Goal: Task Accomplishment & Management: Manage account settings

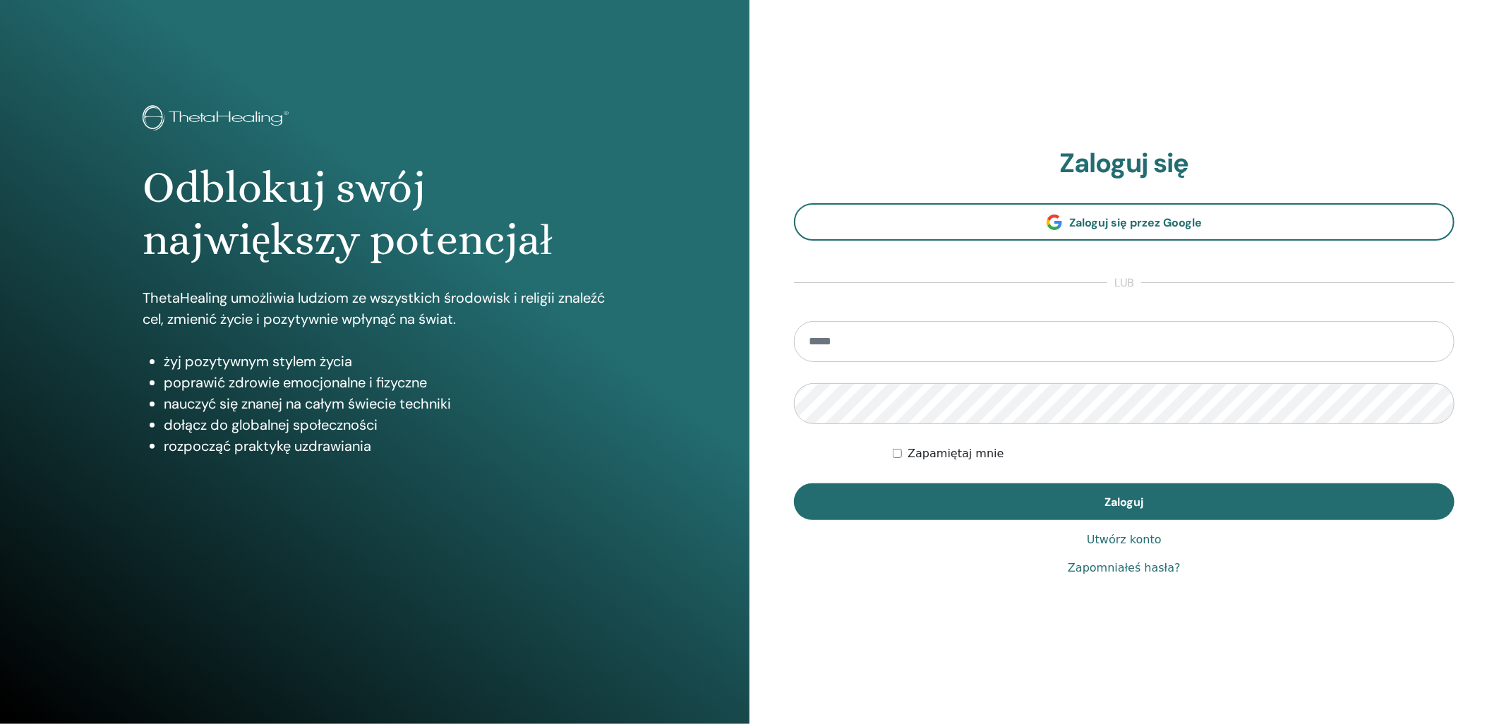
click at [978, 344] on input "email" at bounding box center [1124, 341] width 661 height 41
type input "**********"
click at [794, 483] on button "Zaloguj" at bounding box center [1124, 501] width 661 height 37
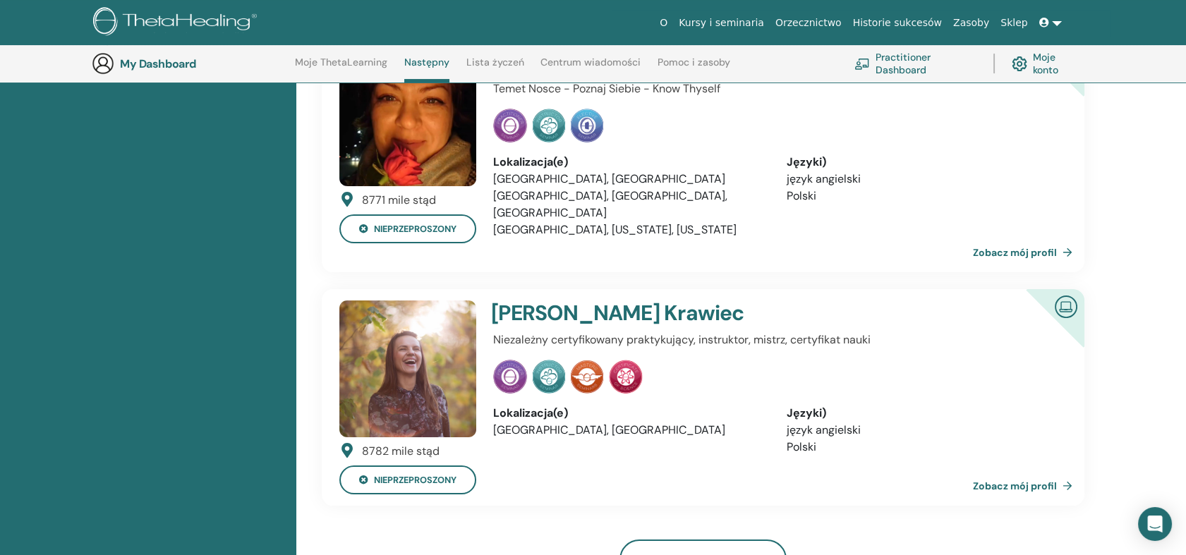
scroll to position [821, 0]
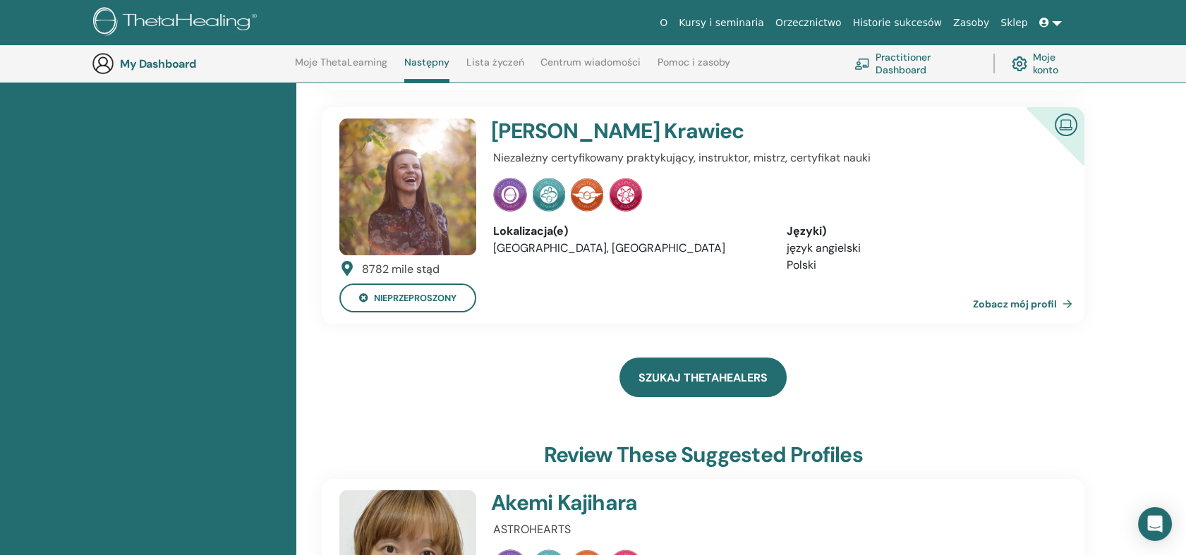
click at [660, 358] on link "Szukaj ThetaHealers" at bounding box center [703, 378] width 167 height 40
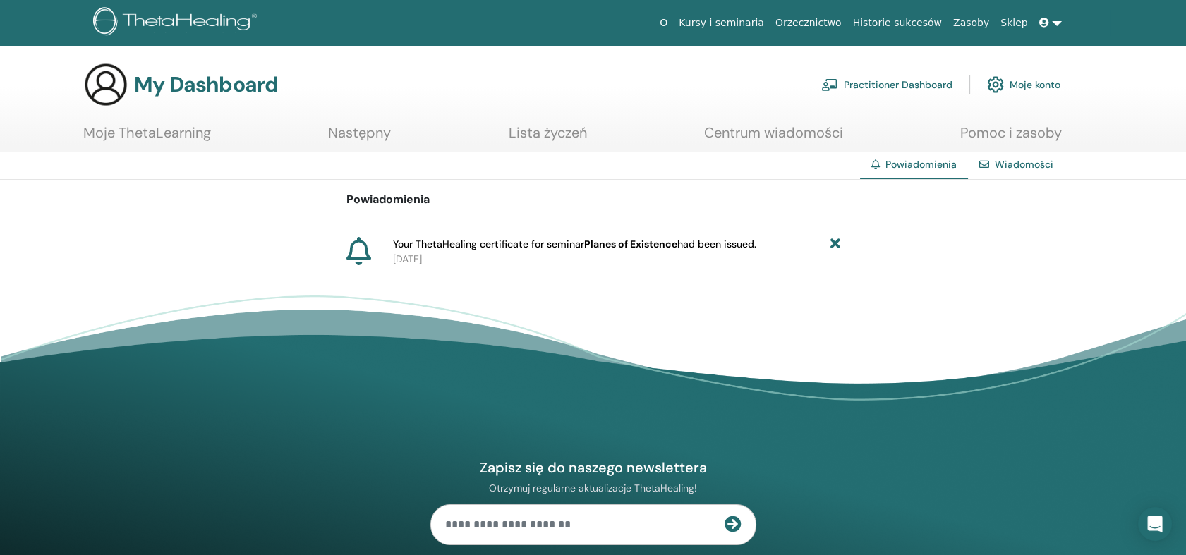
click at [836, 241] on icon at bounding box center [835, 244] width 10 height 15
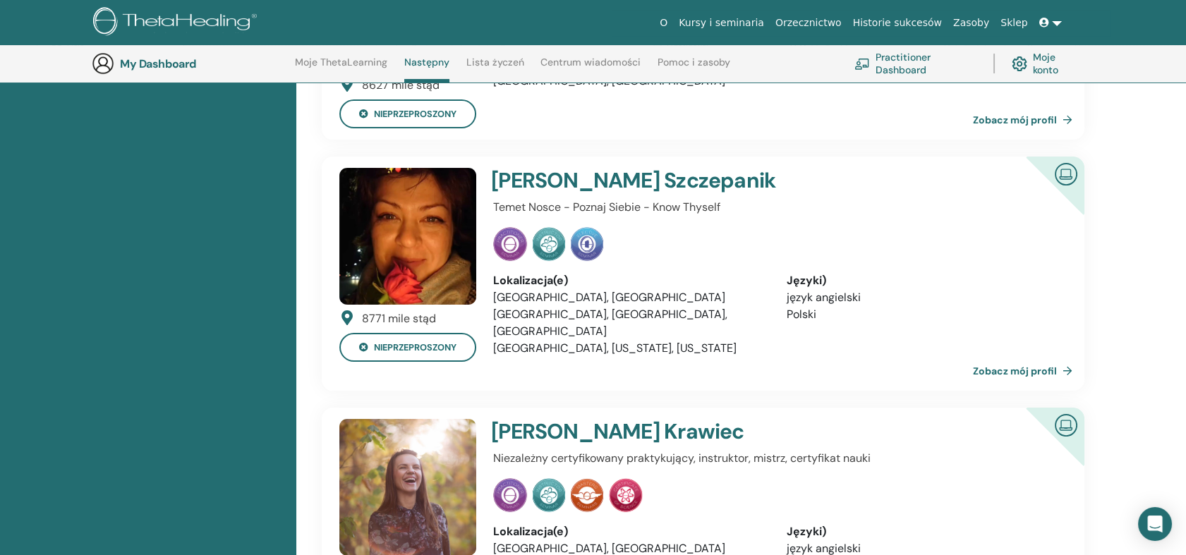
scroll to position [507, 0]
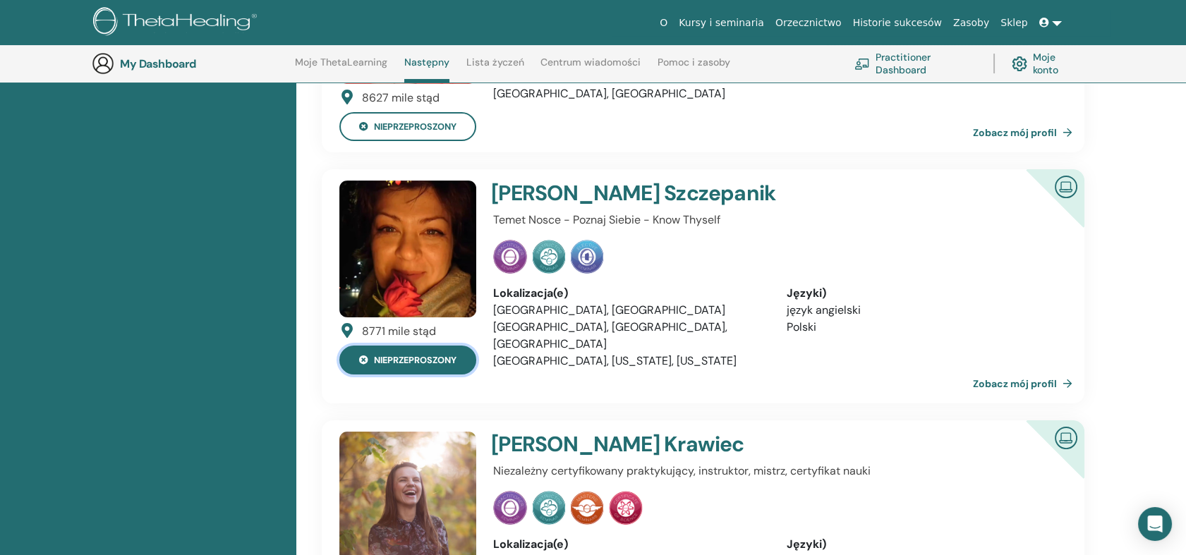
click at [361, 364] on button "Nieprzeproszony" at bounding box center [407, 360] width 137 height 29
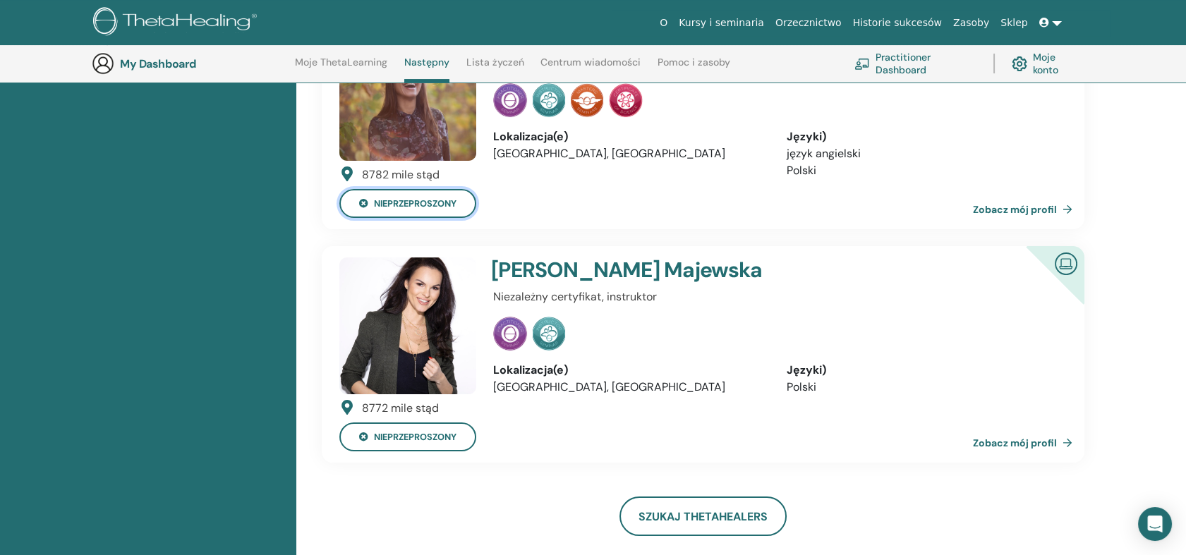
scroll to position [115, 0]
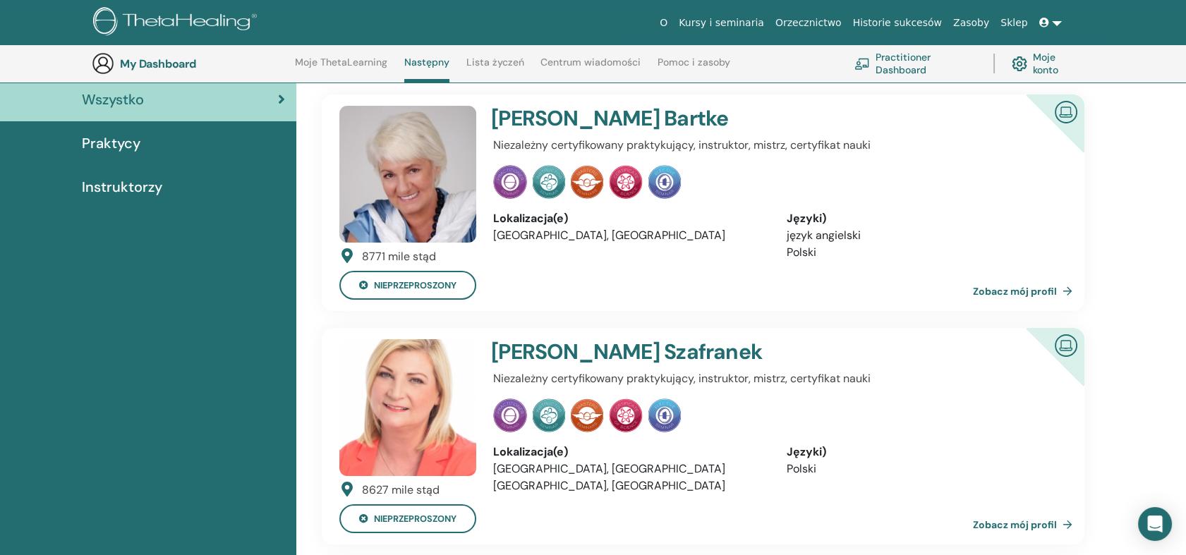
click at [136, 140] on span "Praktycy" at bounding box center [111, 143] width 59 height 21
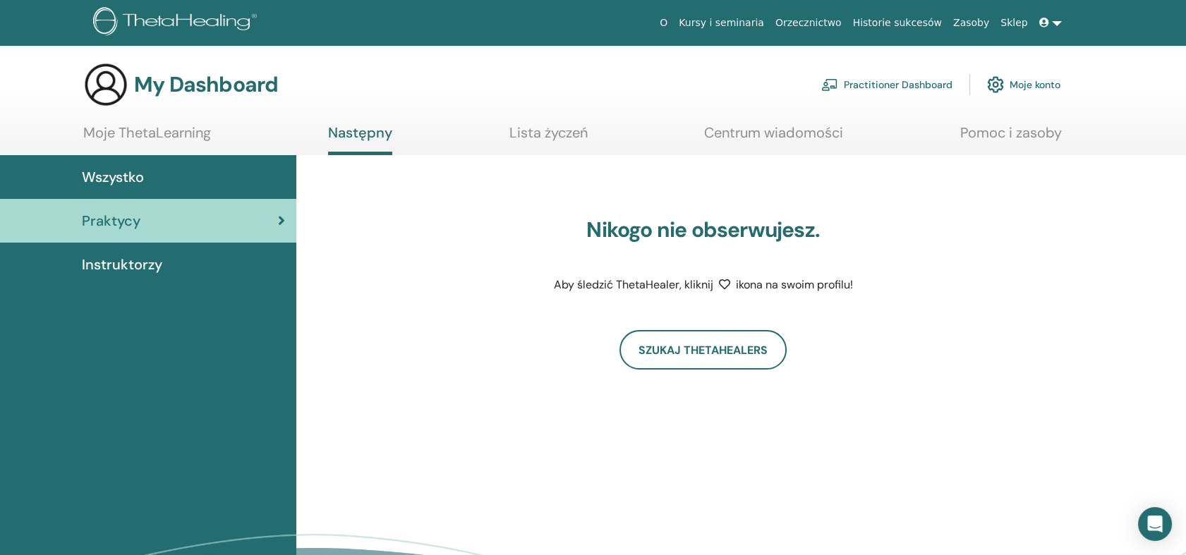
click at [517, 135] on link "Lista życzeń" at bounding box center [549, 138] width 78 height 28
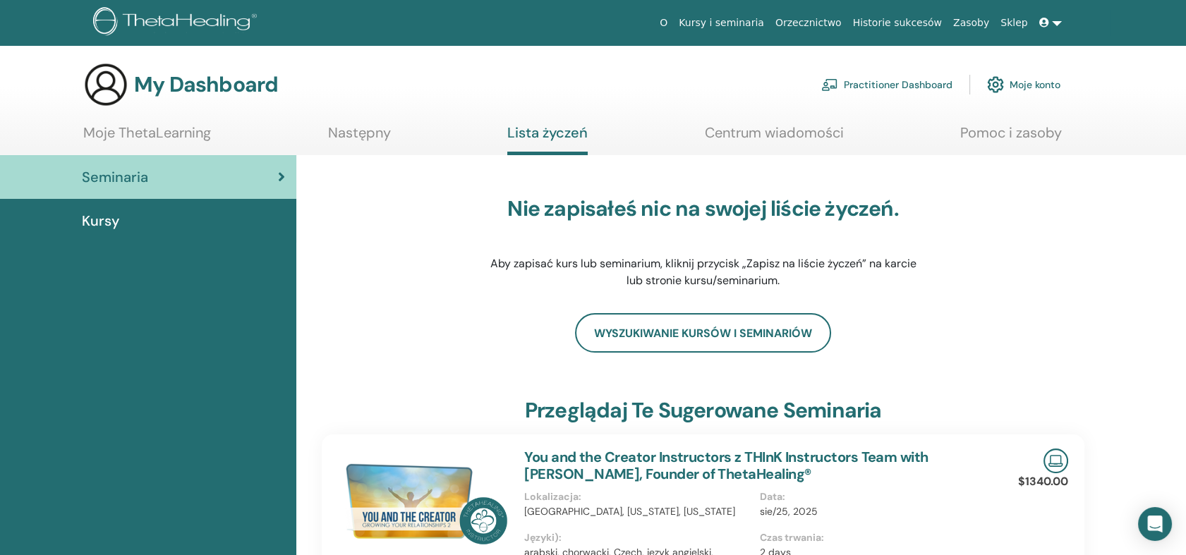
click at [126, 225] on div "Kursy" at bounding box center [148, 220] width 274 height 21
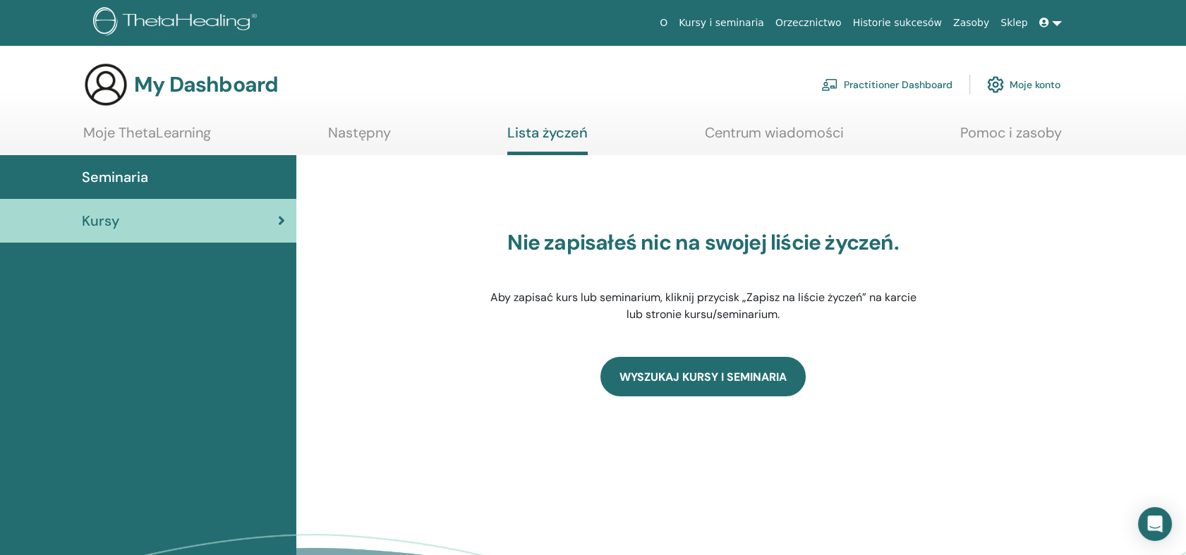
click at [683, 377] on link "WYSZUKAJ KURSY I SEMINARIA" at bounding box center [703, 377] width 205 height 40
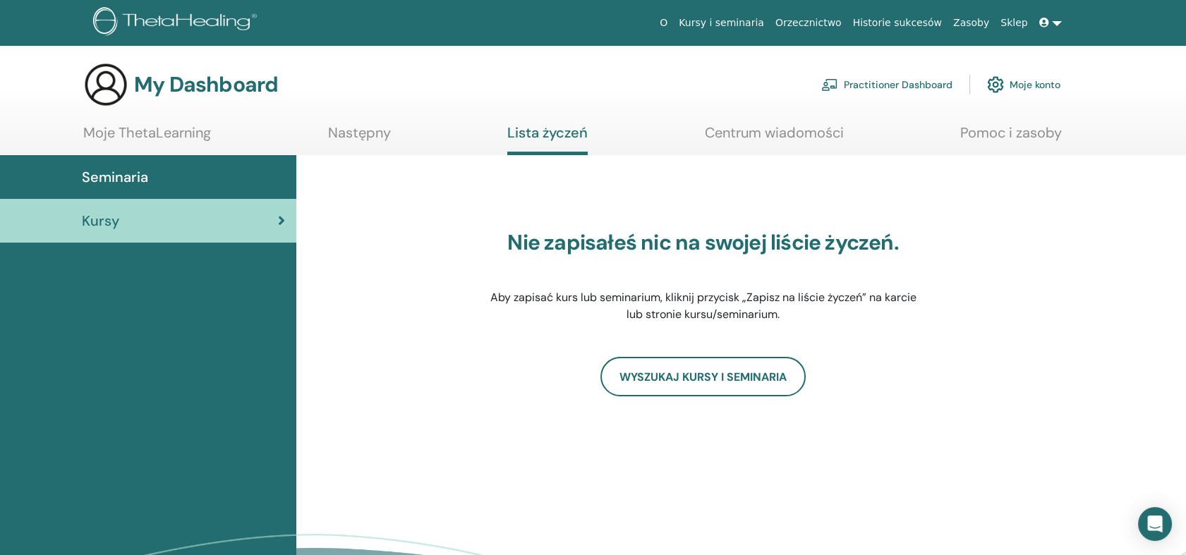
click at [129, 184] on span "Seminaria" at bounding box center [115, 177] width 66 height 21
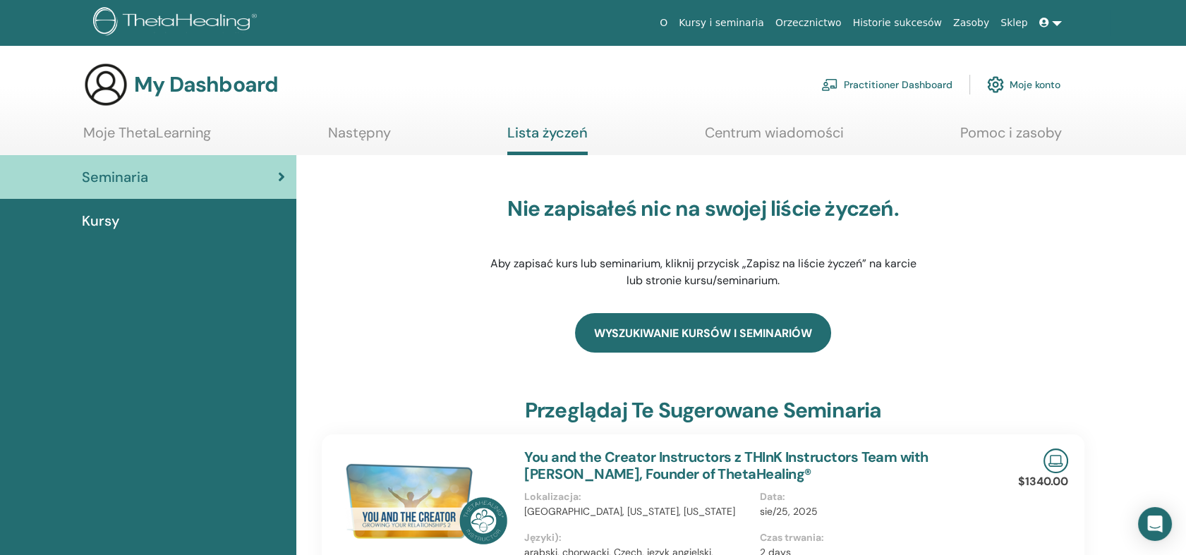
click at [716, 342] on link "Wyszukiwanie kursów i seminariów" at bounding box center [703, 333] width 256 height 40
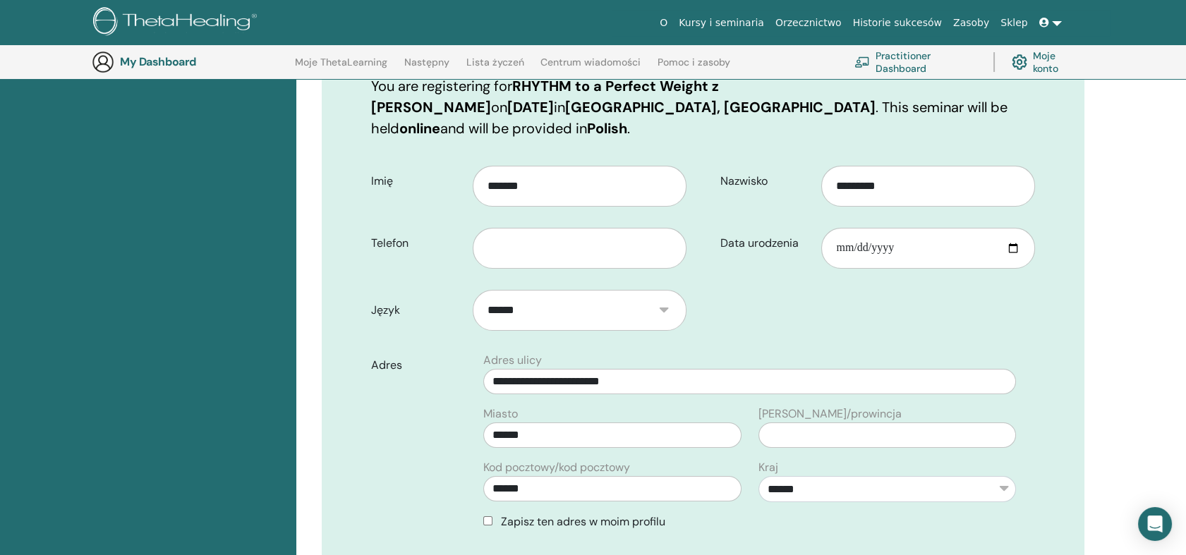
scroll to position [269, 0]
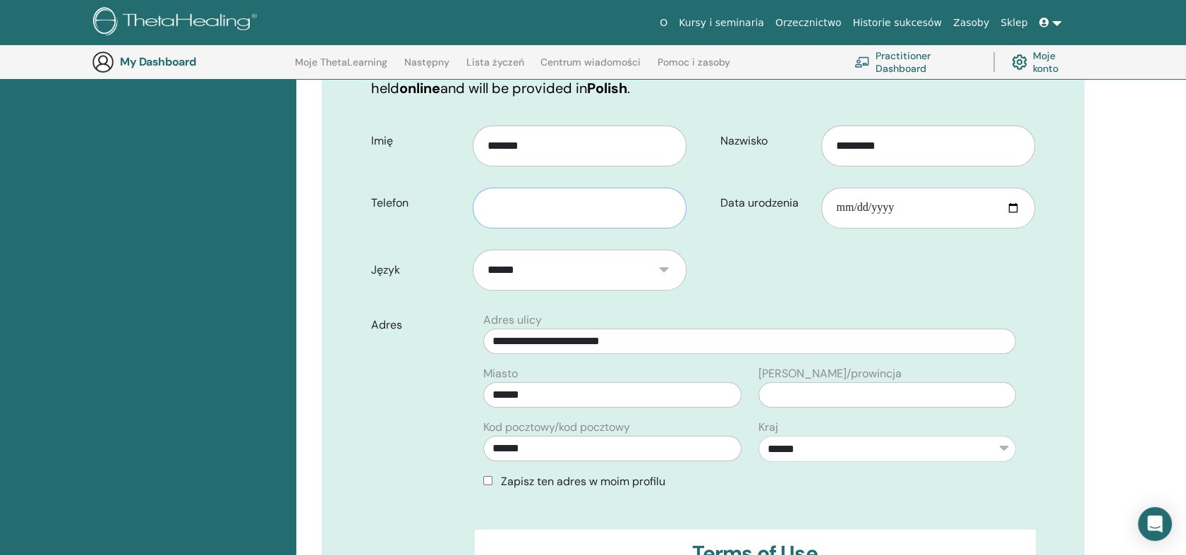
click at [531, 188] on input "text" at bounding box center [580, 208] width 214 height 41
type input "*********"
click at [736, 248] on form "**********" at bounding box center [703, 422] width 685 height 613
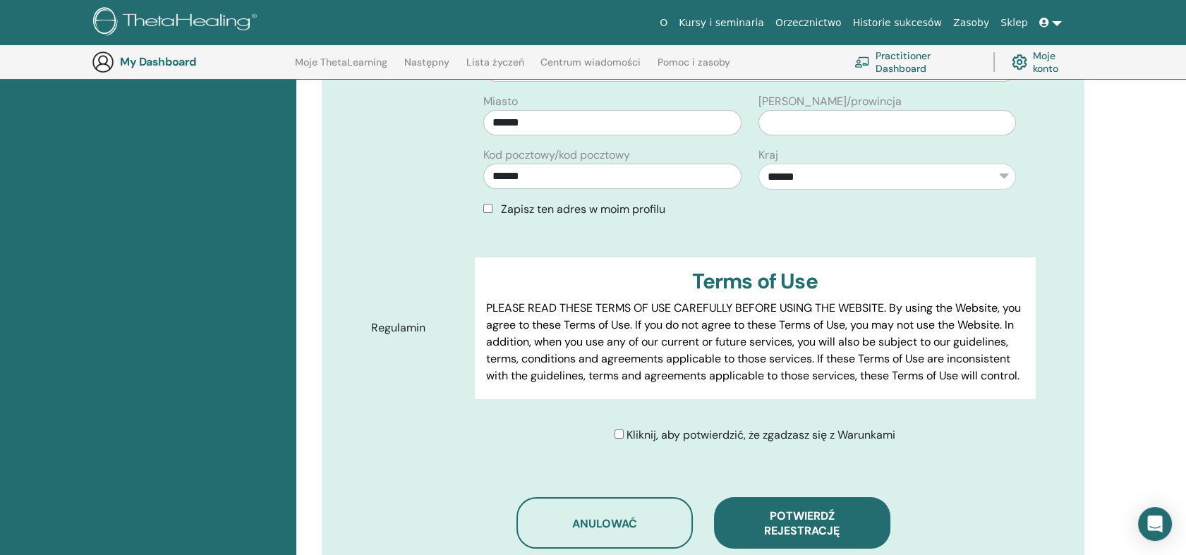
scroll to position [582, 0]
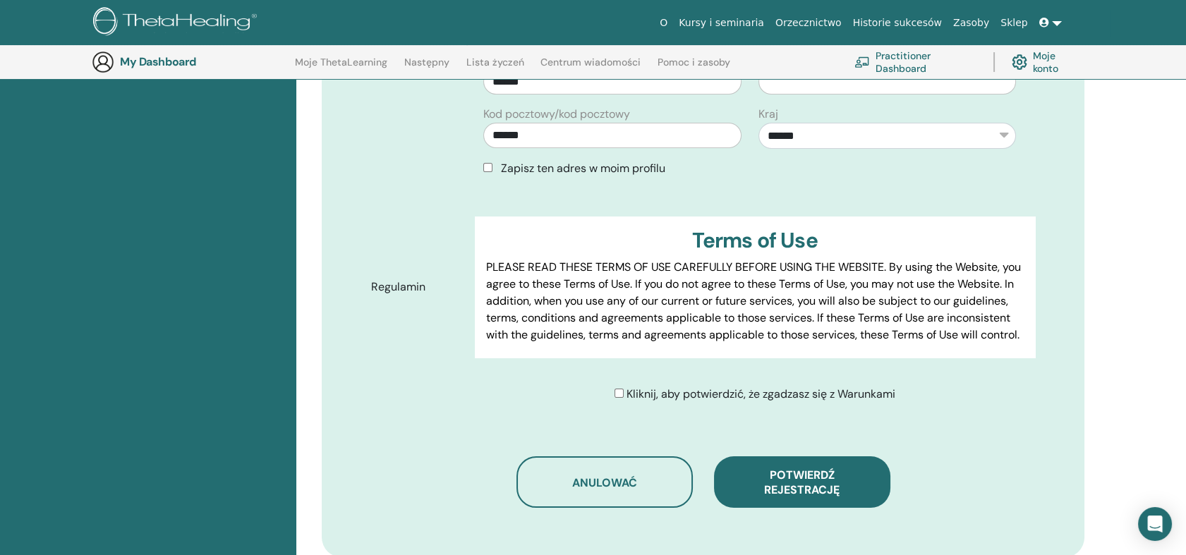
click at [807, 470] on span "Potwierdź rejestrację" at bounding box center [802, 483] width 76 height 30
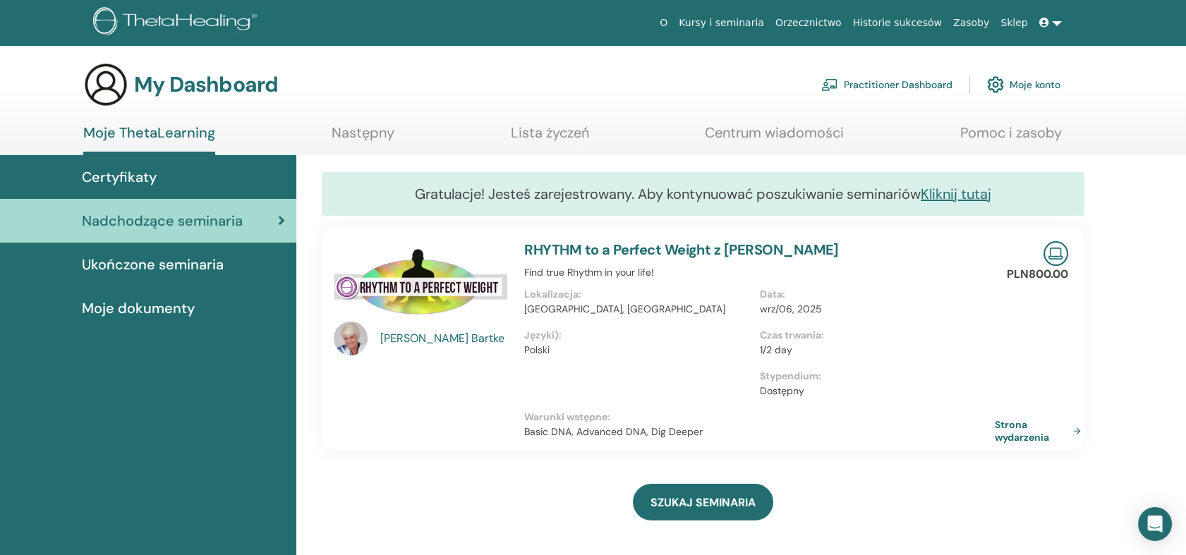
click at [188, 267] on span "Ukończone seminaria" at bounding box center [153, 264] width 142 height 21
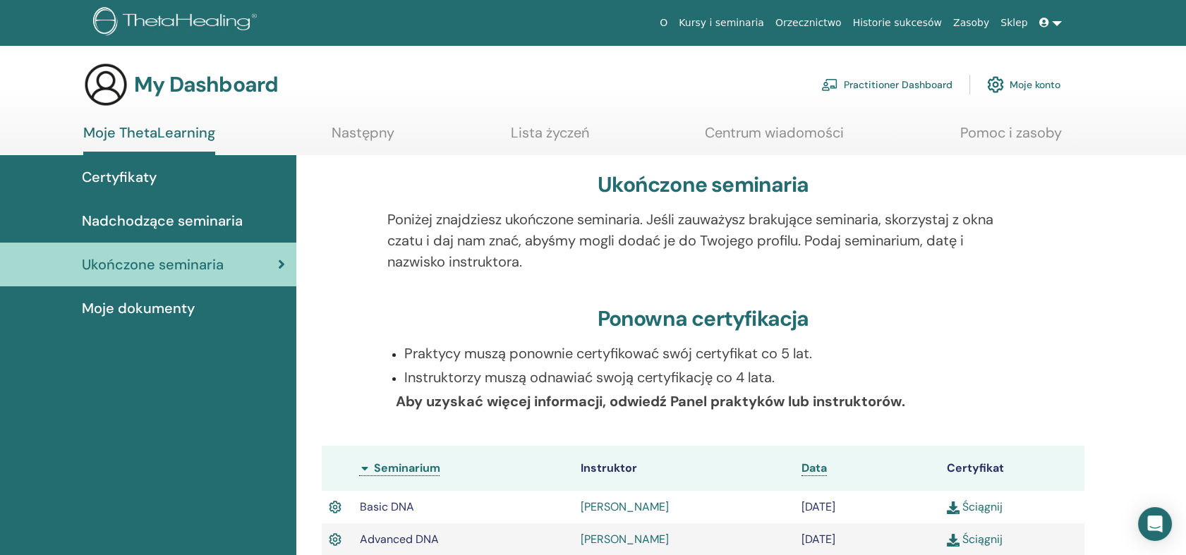
click at [862, 299] on div "Ukończone seminaria Poniżej znajdziesz ukończone seminaria. Jeśli zauważysz bra…" at bounding box center [703, 517] width 797 height 725
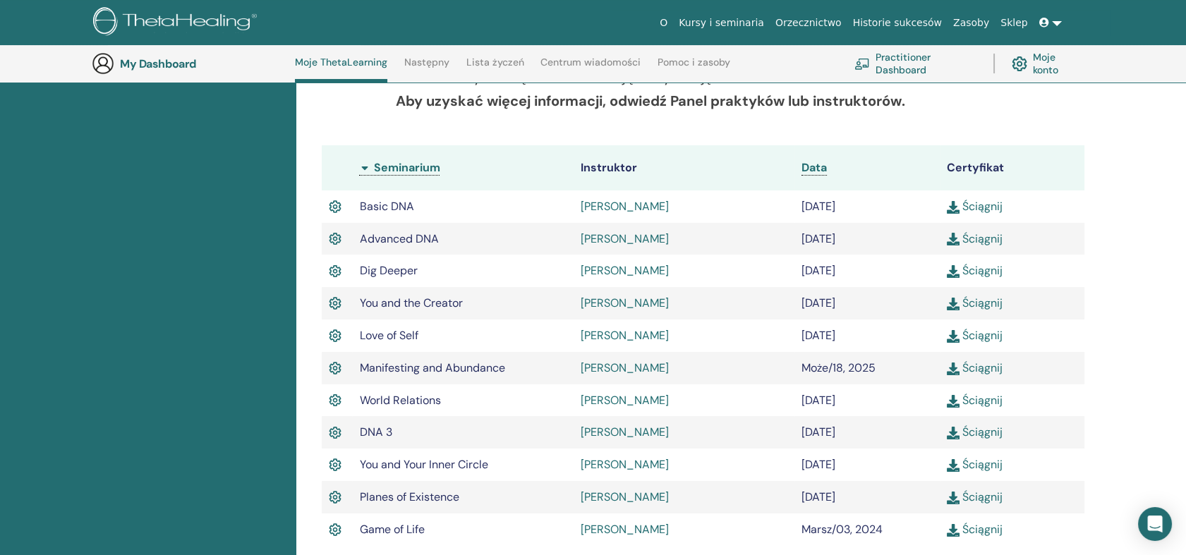
scroll to position [350, 0]
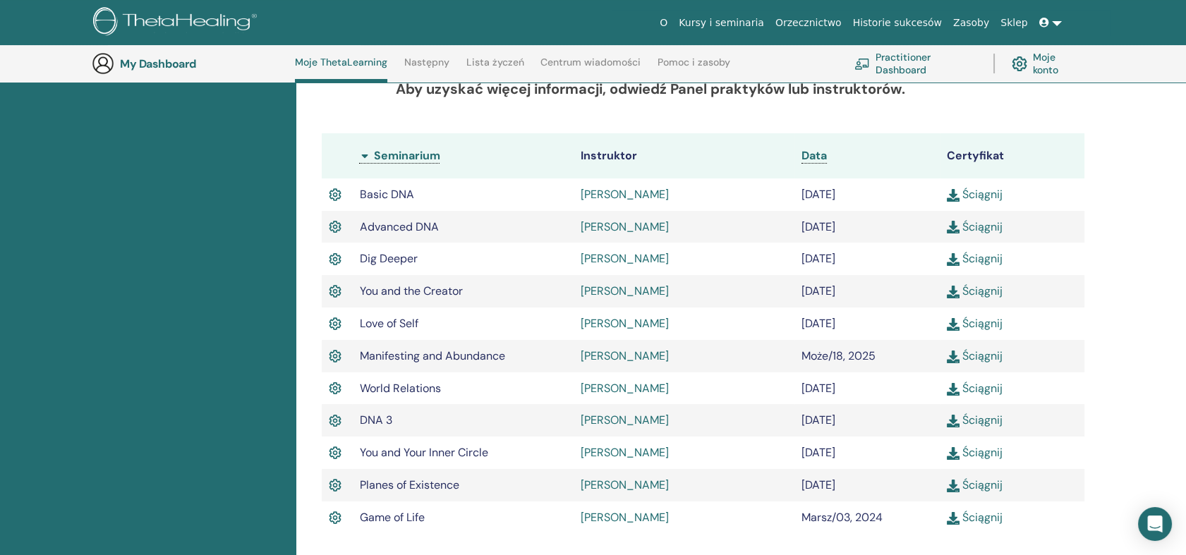
click at [366, 157] on th "Seminarium" at bounding box center [462, 155] width 221 height 45
click at [811, 154] on span "Data" at bounding box center [814, 155] width 25 height 15
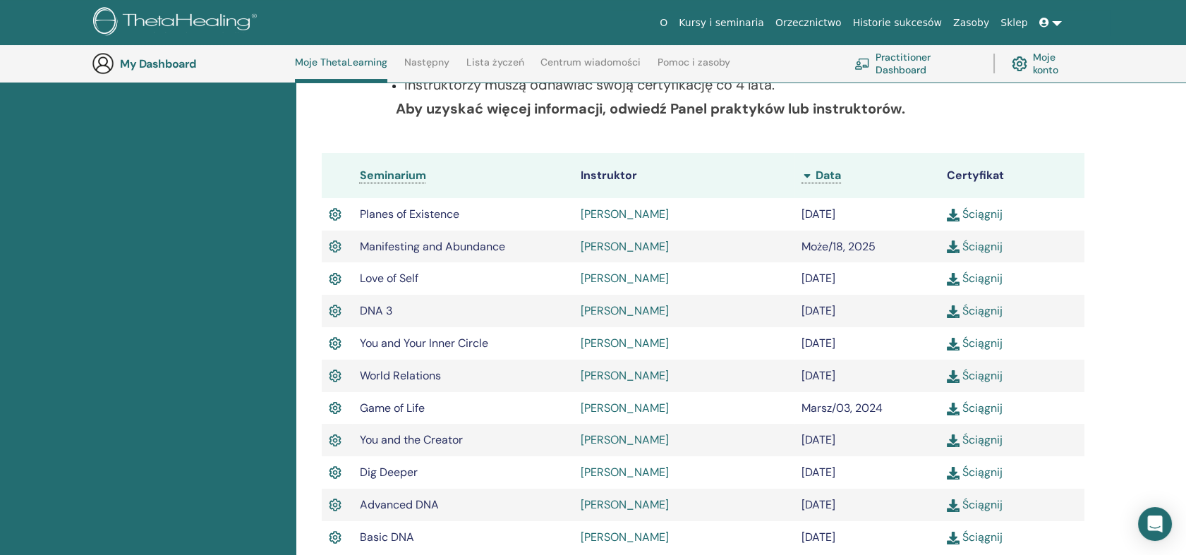
scroll to position [350, 0]
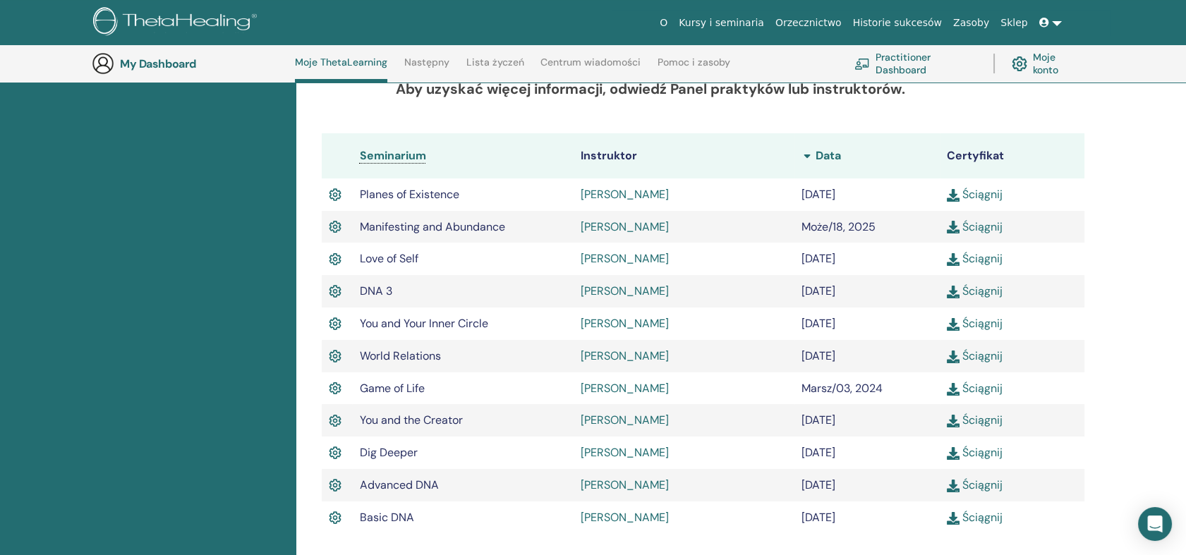
click at [817, 152] on span "Data" at bounding box center [828, 155] width 25 height 15
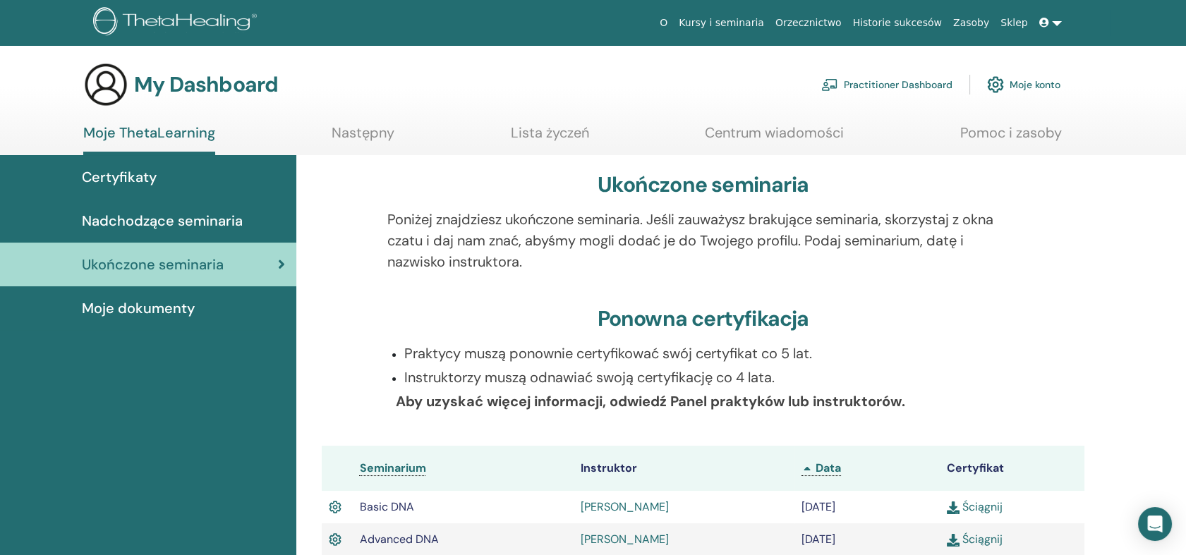
click at [164, 296] on link "Moje dokumenty" at bounding box center [148, 309] width 296 height 44
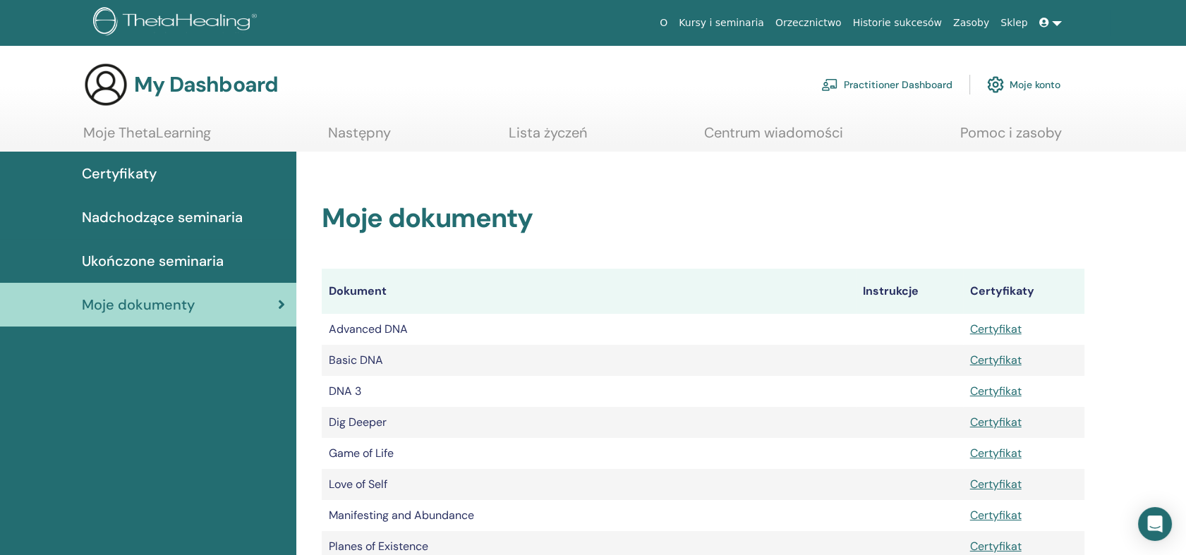
click at [147, 168] on span "Certyfikaty" at bounding box center [119, 173] width 75 height 21
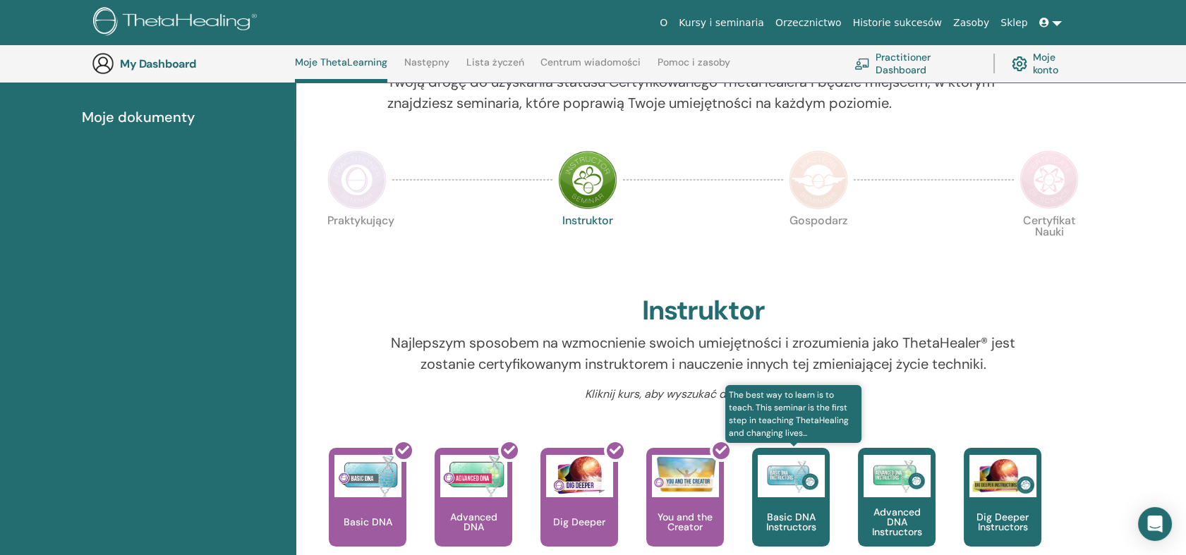
scroll to position [193, 0]
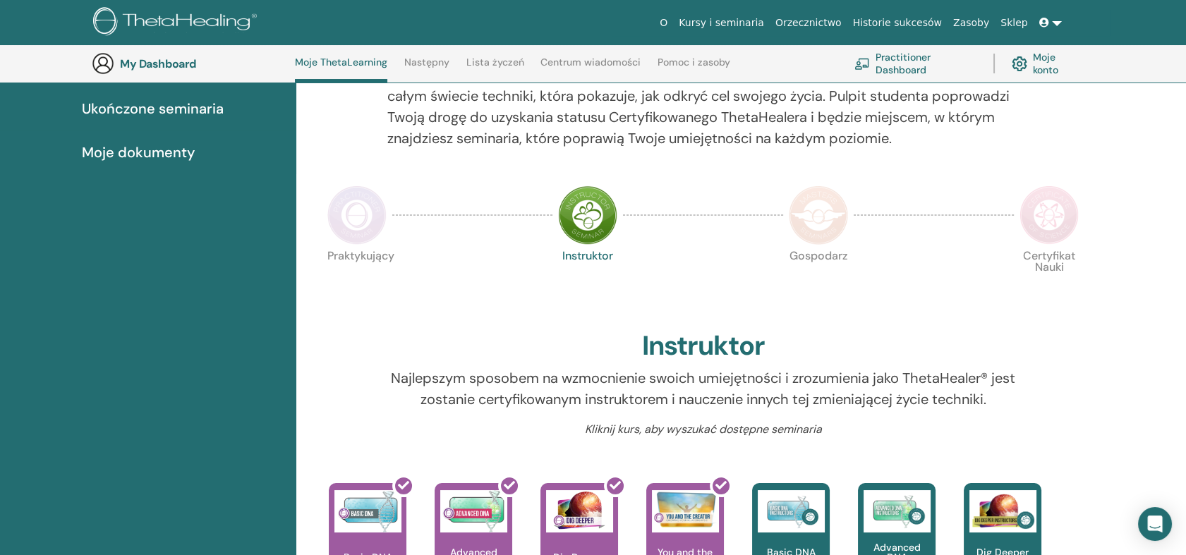
click at [839, 226] on img at bounding box center [818, 215] width 59 height 59
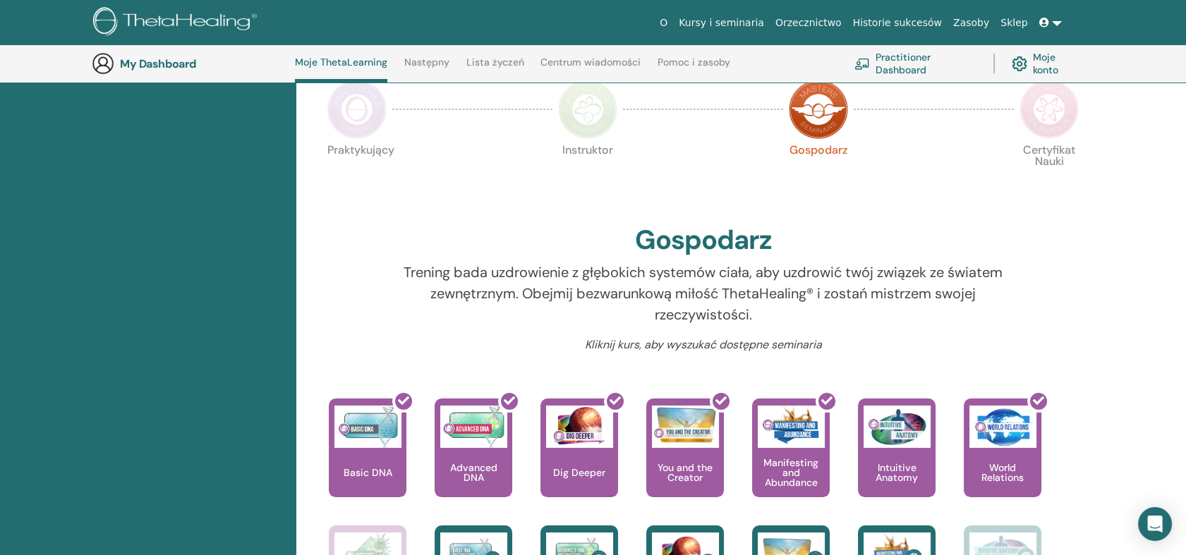
scroll to position [272, 0]
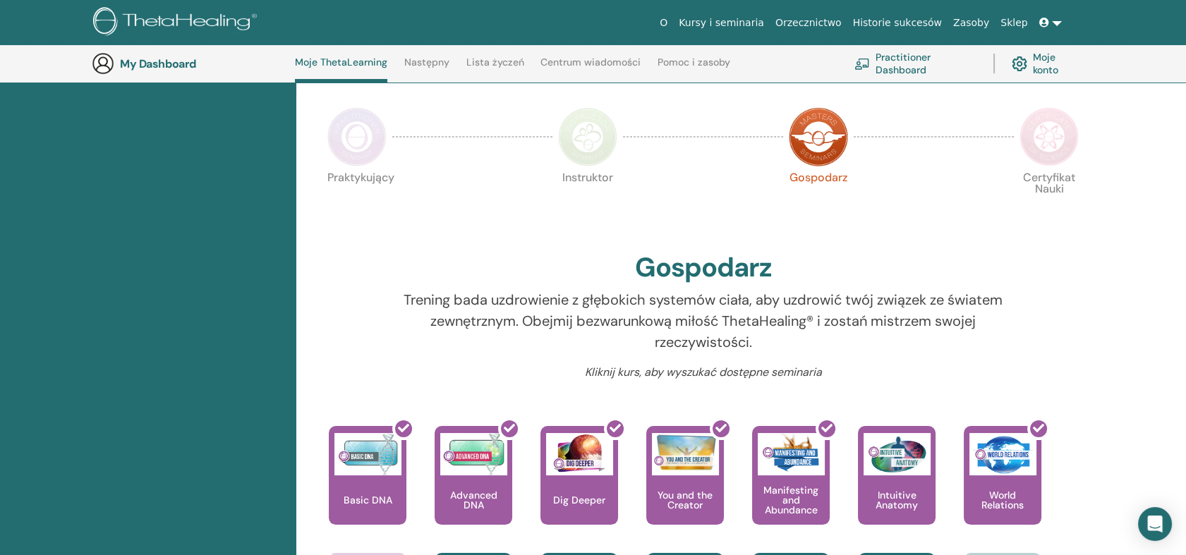
click at [1033, 141] on img at bounding box center [1049, 136] width 59 height 59
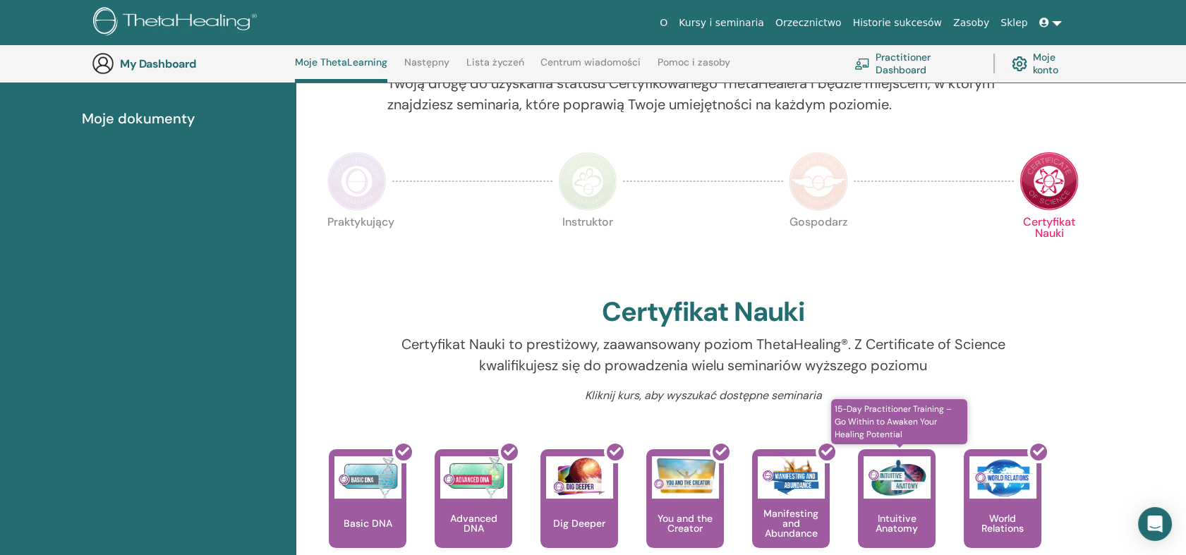
scroll to position [193, 0]
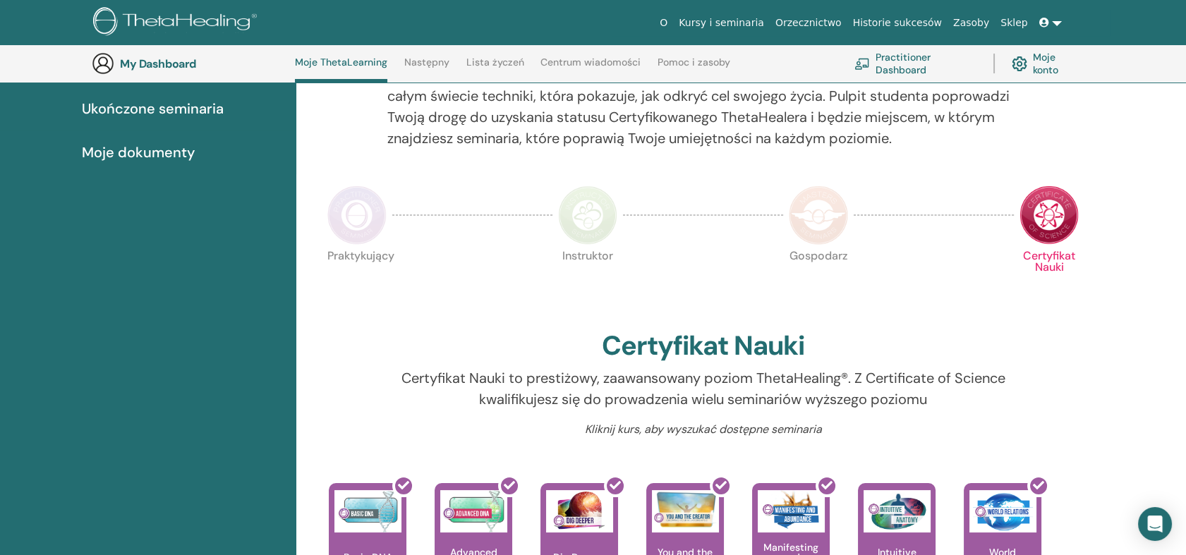
click at [358, 209] on img at bounding box center [356, 215] width 59 height 59
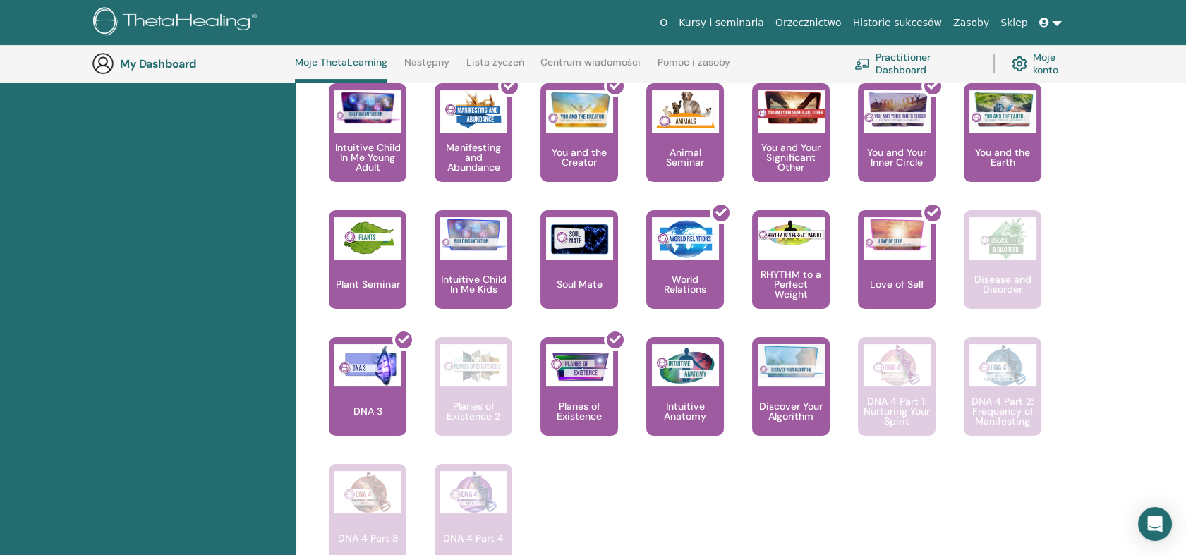
scroll to position [742, 0]
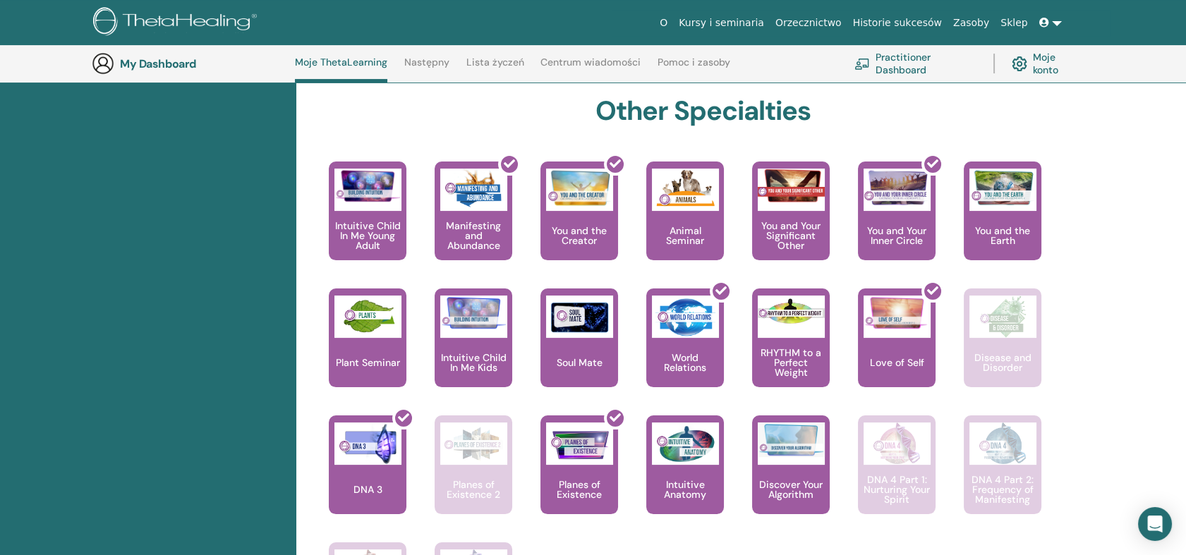
click at [428, 65] on link "Następny" at bounding box center [426, 67] width 45 height 23
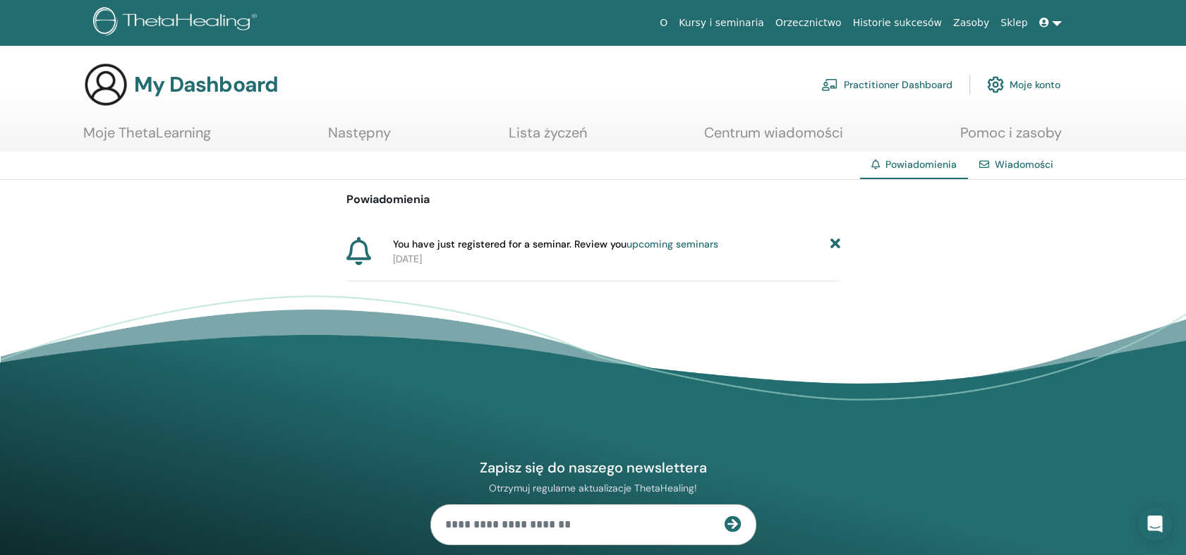
click at [836, 242] on icon at bounding box center [835, 244] width 10 height 15
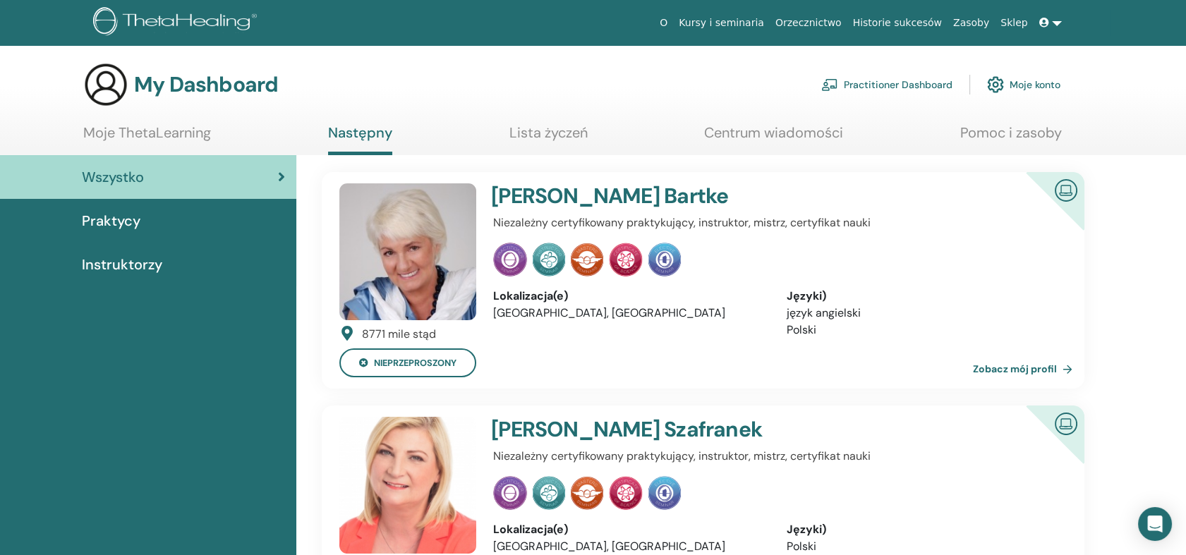
click at [531, 131] on link "Lista życzeń" at bounding box center [549, 138] width 78 height 28
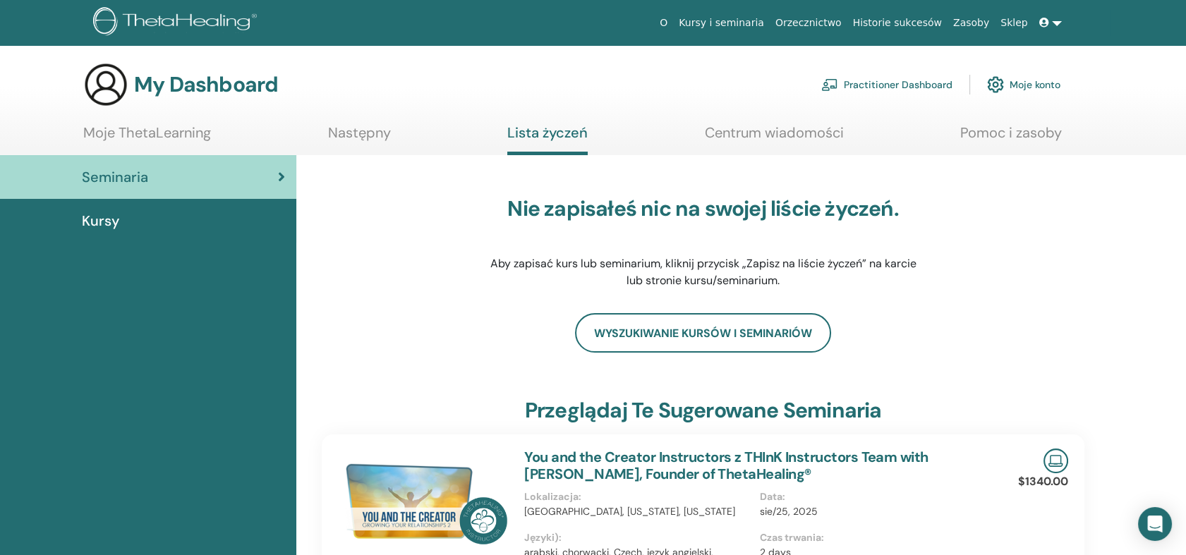
click at [350, 134] on link "Następny" at bounding box center [359, 138] width 63 height 28
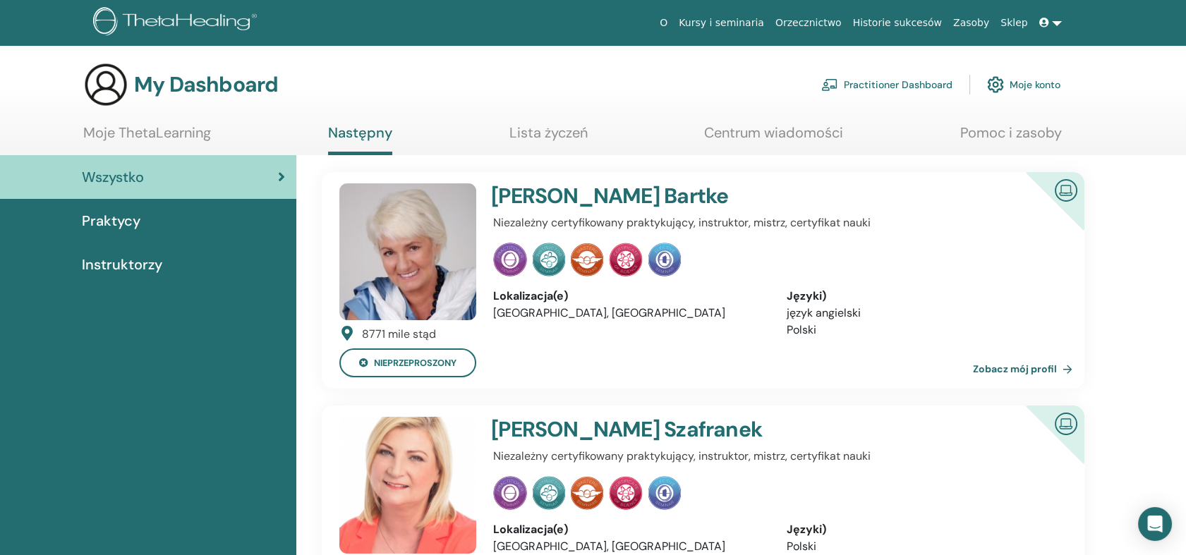
click at [510, 139] on link "Lista życzeń" at bounding box center [549, 138] width 78 height 28
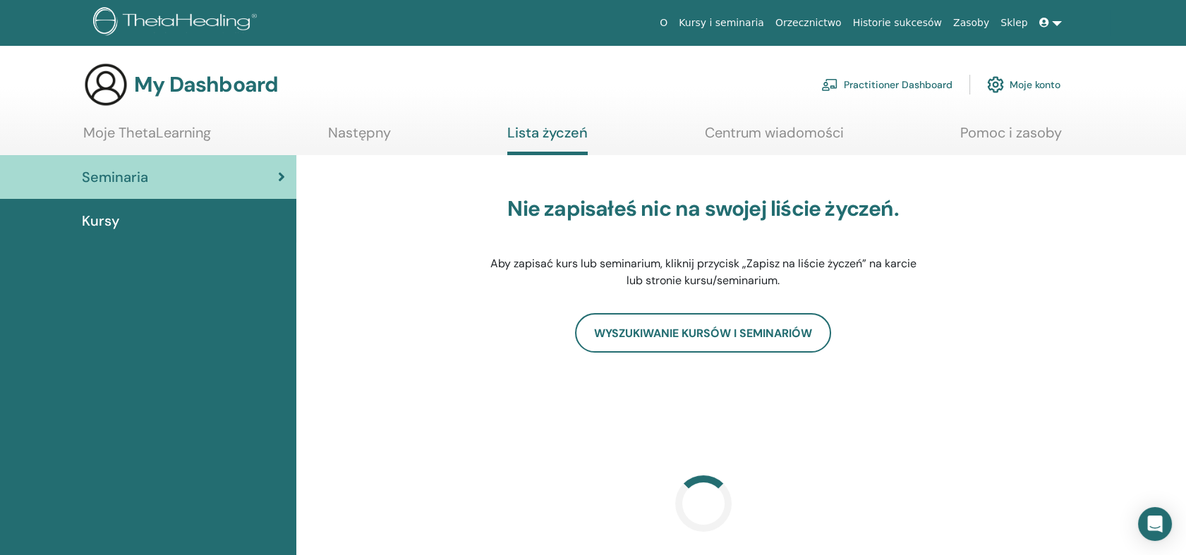
click at [141, 219] on div "Kursy" at bounding box center [148, 220] width 274 height 21
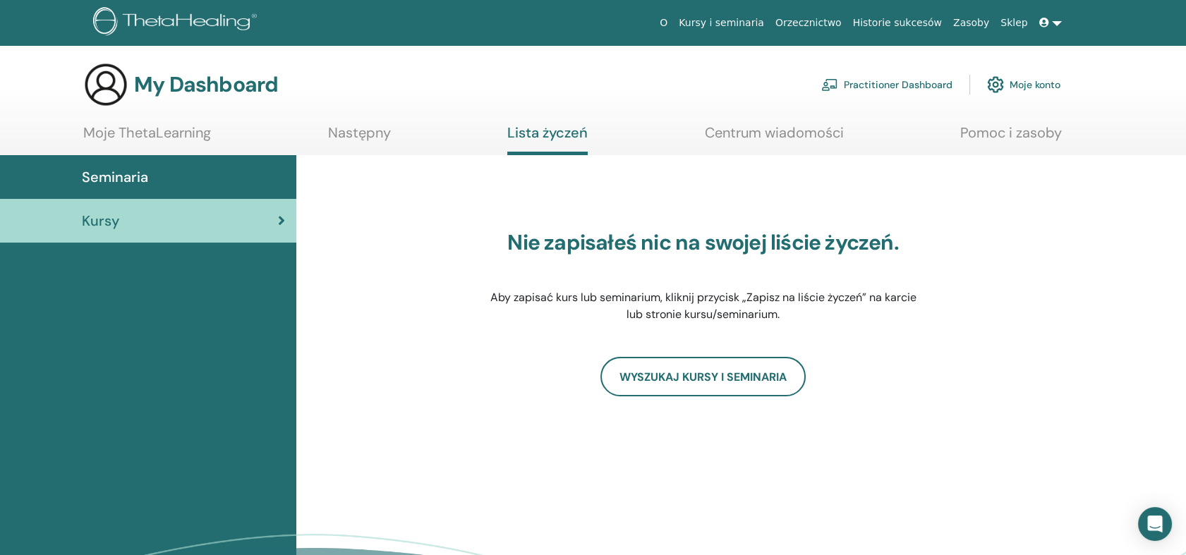
click at [135, 178] on span "Seminaria" at bounding box center [115, 177] width 66 height 21
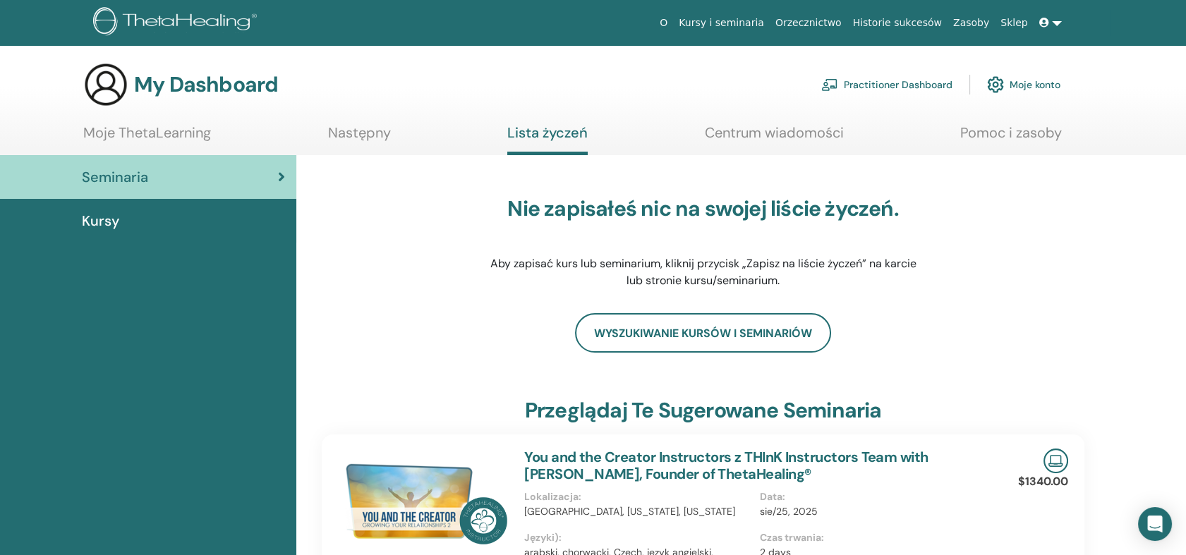
click at [375, 126] on link "Następny" at bounding box center [359, 138] width 63 height 28
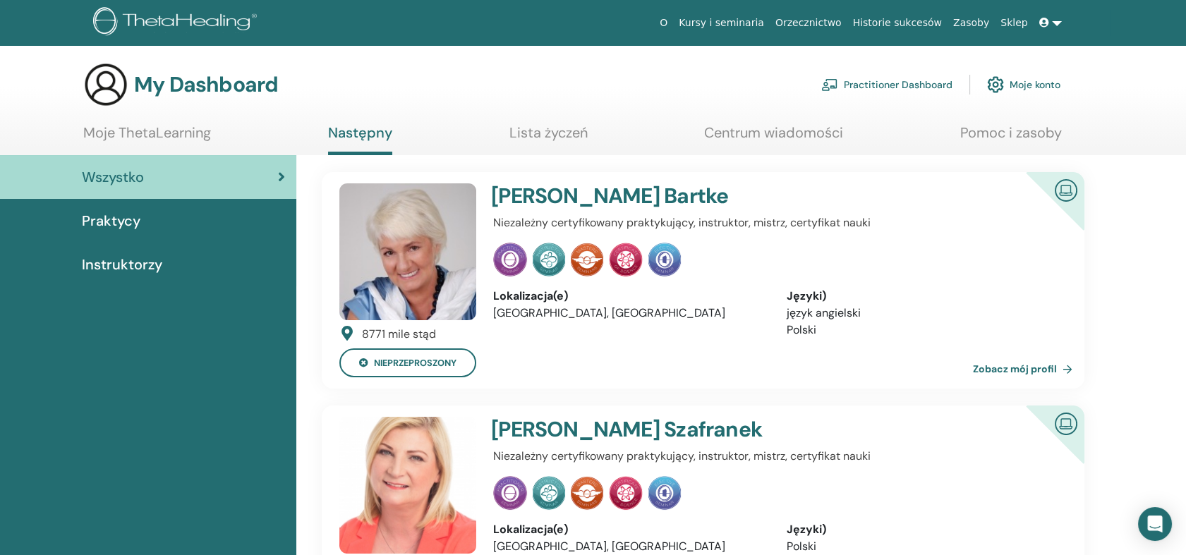
click at [163, 230] on div "Praktycy" at bounding box center [148, 220] width 274 height 21
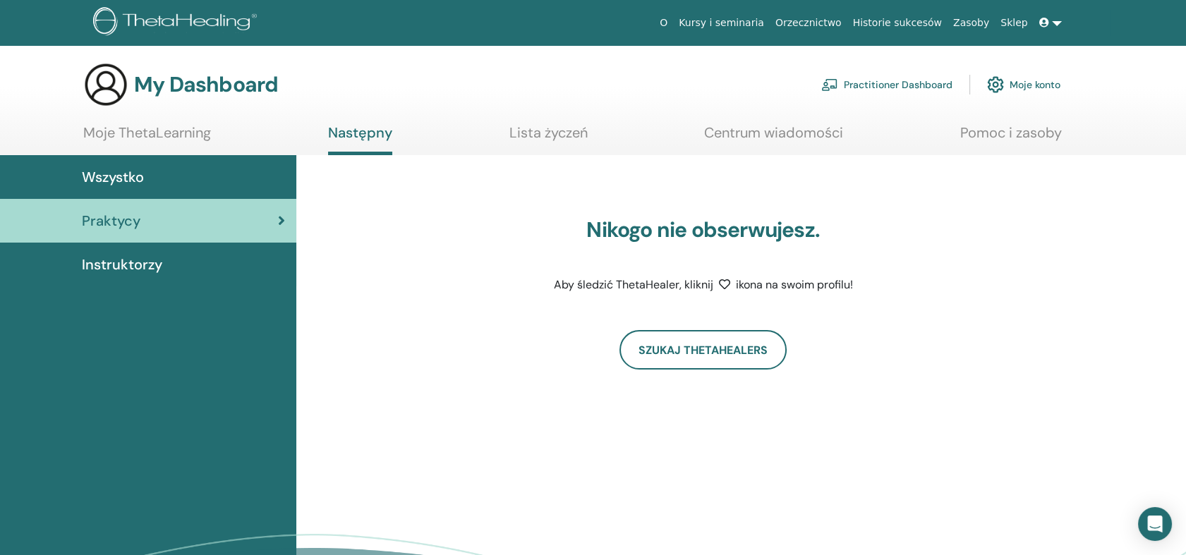
click at [153, 262] on span "Instruktorzy" at bounding box center [122, 264] width 80 height 21
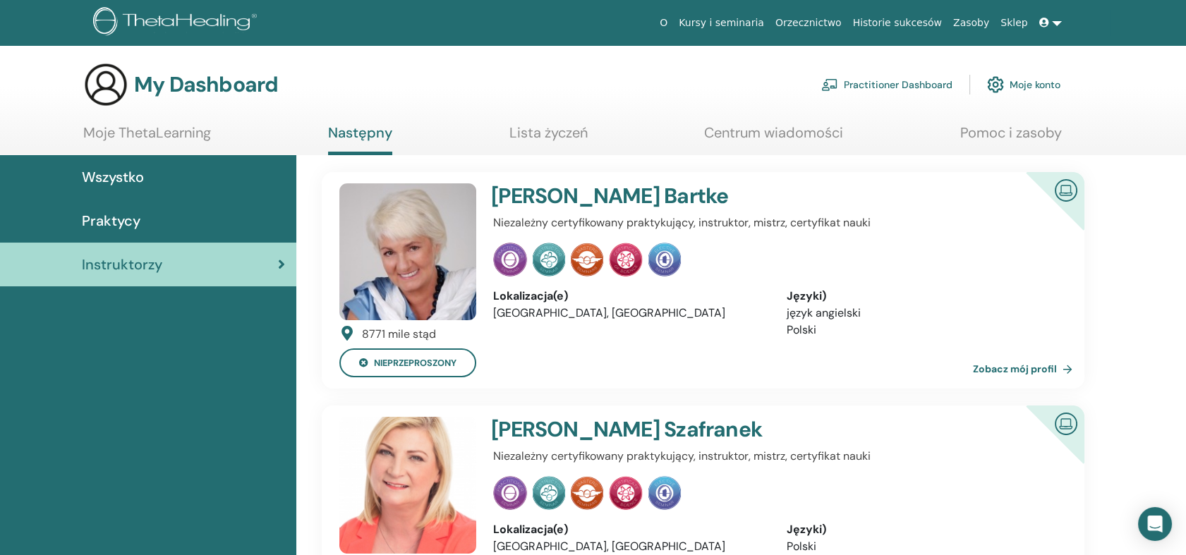
click at [141, 173] on span "Wszystko" at bounding box center [113, 177] width 62 height 21
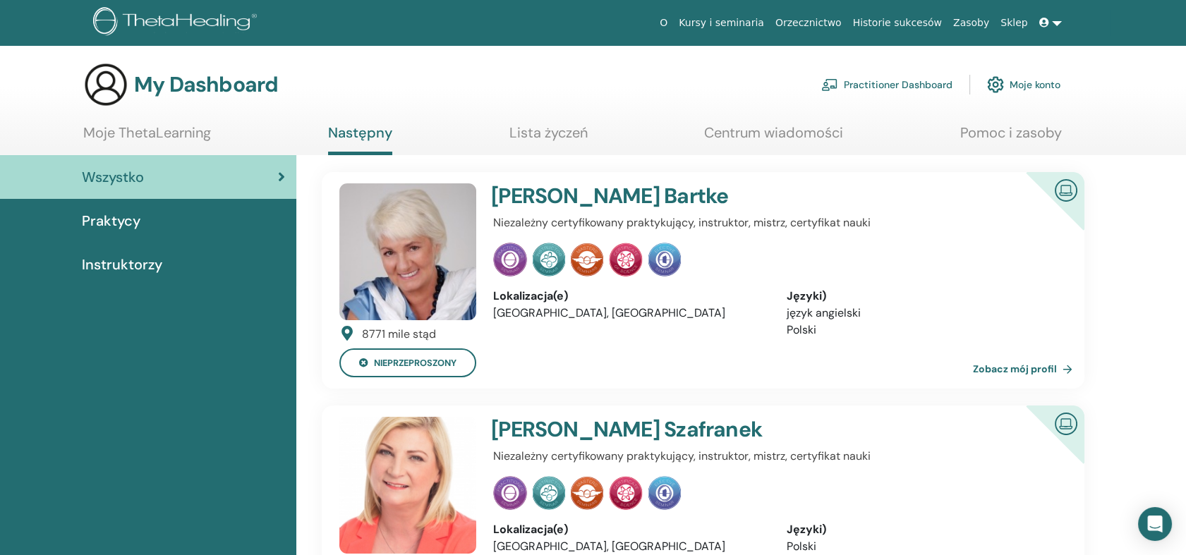
click at [857, 86] on link "Practitioner Dashboard" at bounding box center [886, 84] width 131 height 31
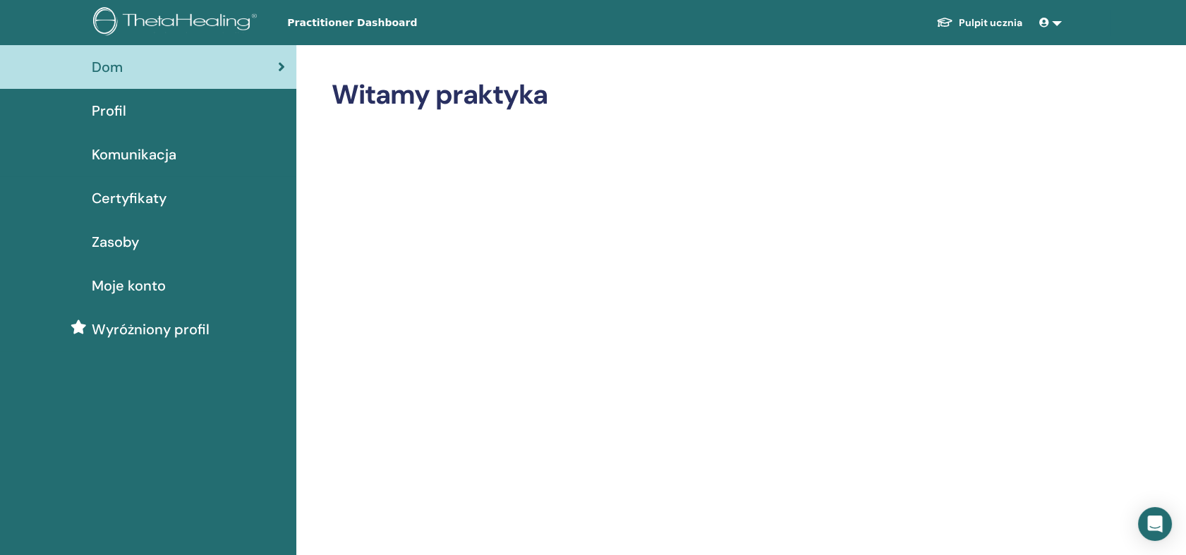
click at [125, 229] on link "Zasoby" at bounding box center [148, 242] width 296 height 44
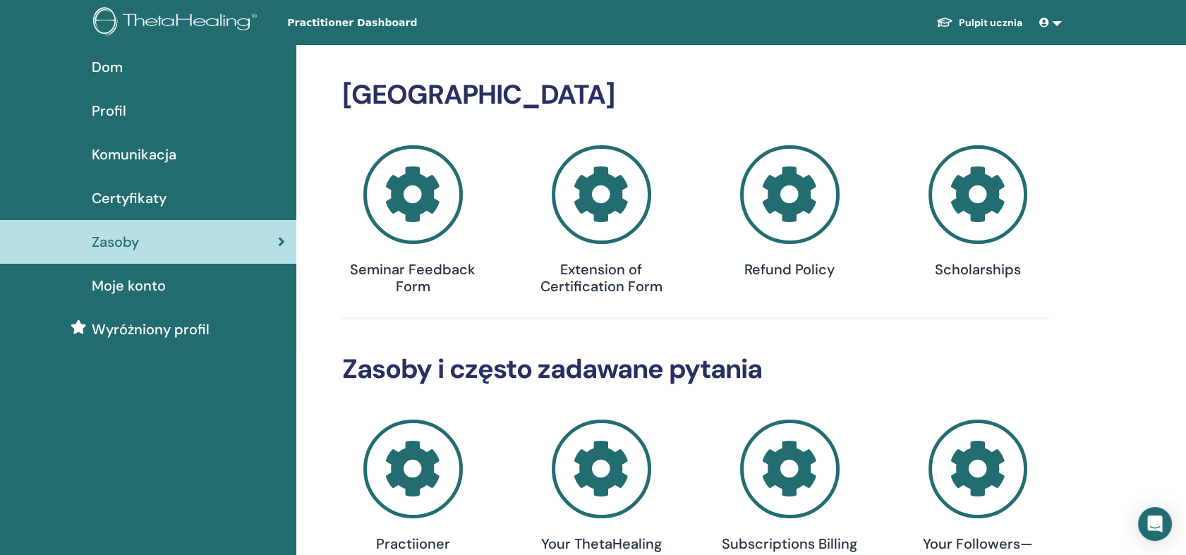
click at [398, 222] on icon at bounding box center [413, 195] width 100 height 100
click at [163, 190] on span "Certyfikaty" at bounding box center [129, 198] width 75 height 21
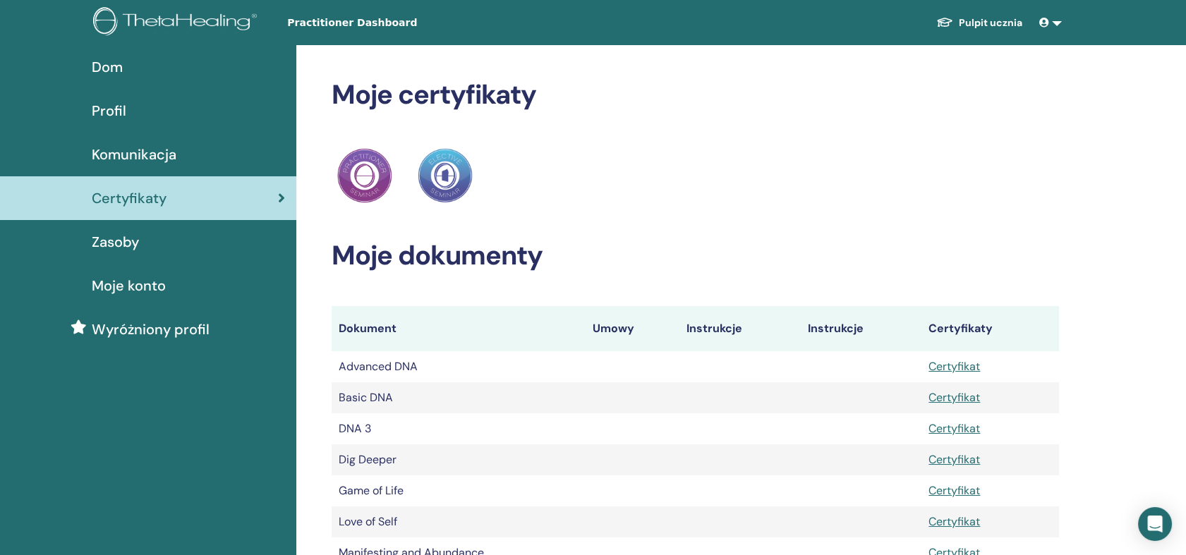
click at [134, 287] on span "Moje konto" at bounding box center [129, 285] width 74 height 21
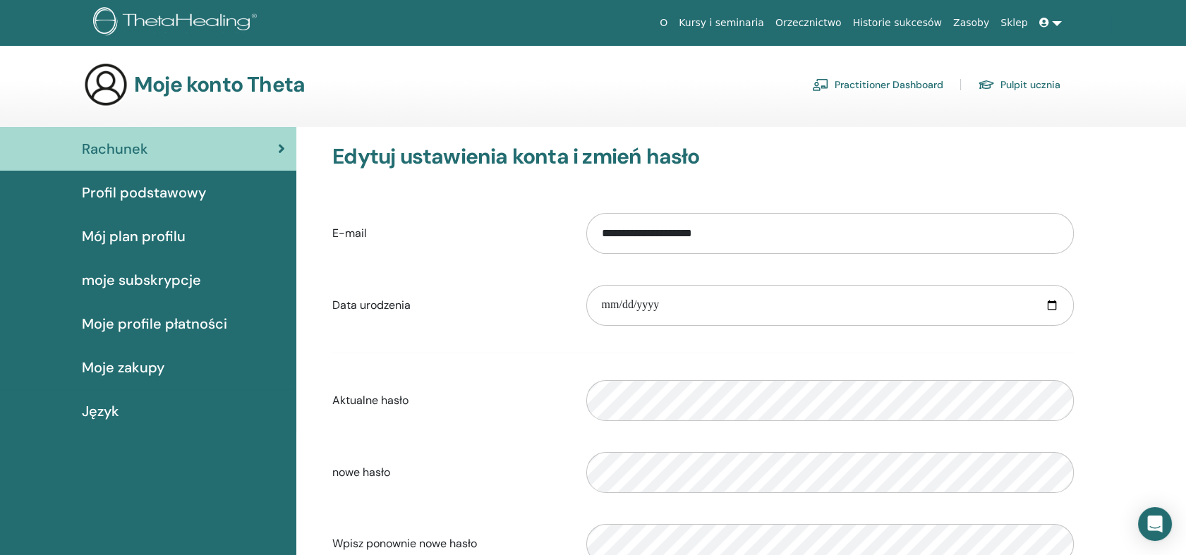
click at [120, 268] on link "moje subskrypcje" at bounding box center [148, 280] width 296 height 44
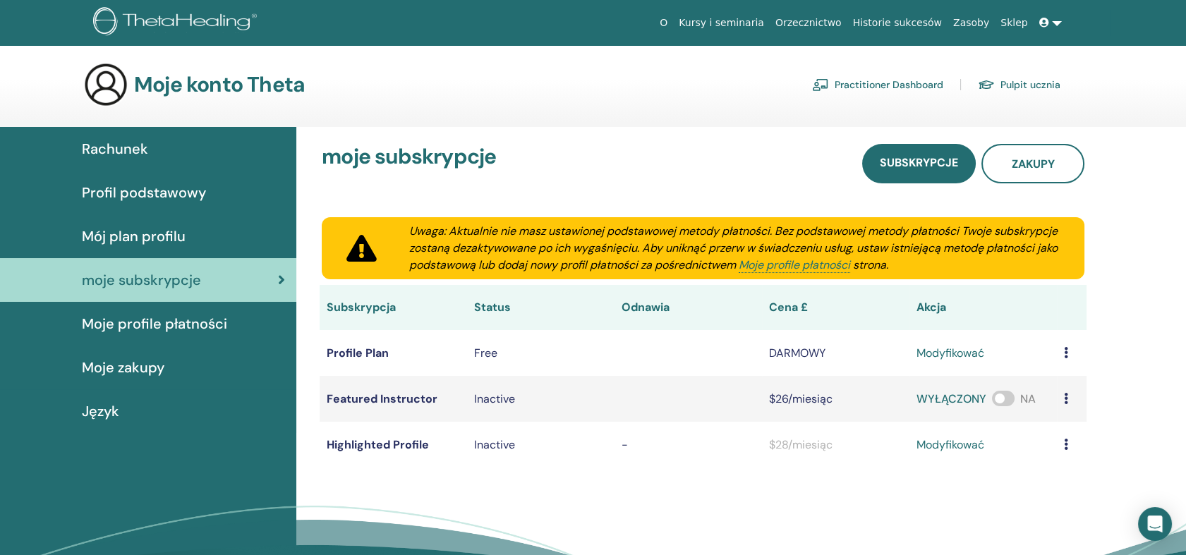
click at [119, 320] on span "Moje profile płatności" at bounding box center [154, 323] width 145 height 21
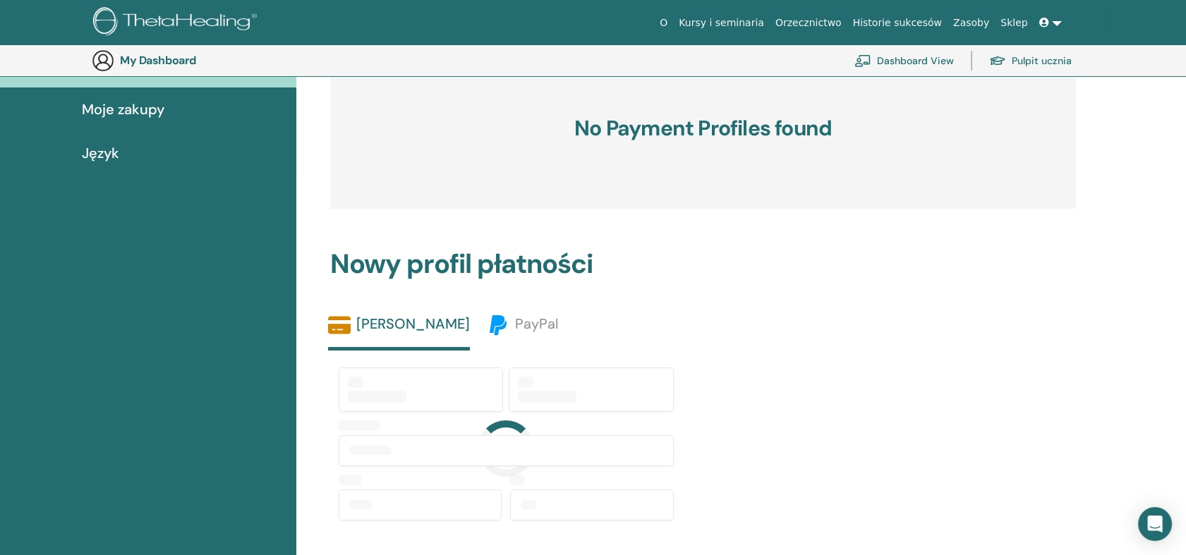
scroll to position [188, 0]
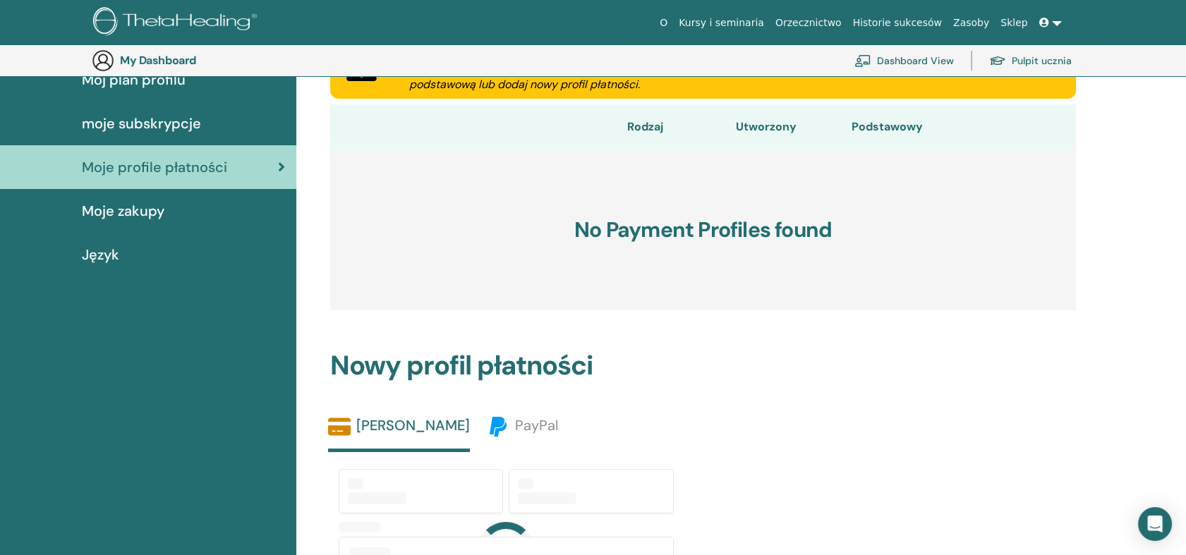
click at [140, 210] on span "Moje zakupy" at bounding box center [123, 210] width 83 height 21
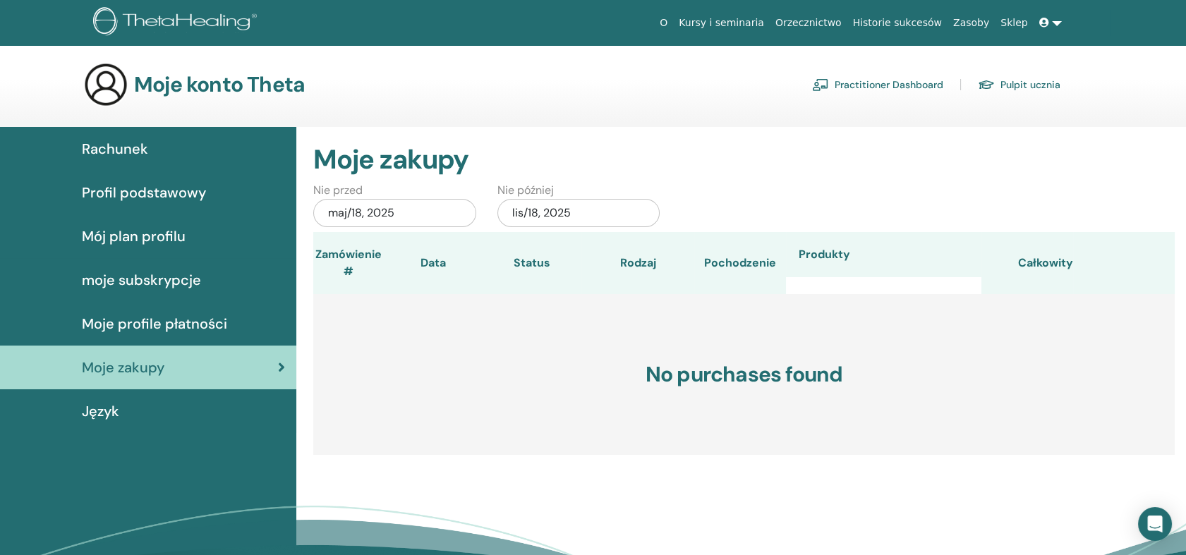
click at [281, 368] on icon at bounding box center [281, 368] width 7 height 14
click at [1040, 18] on icon at bounding box center [1044, 23] width 10 height 10
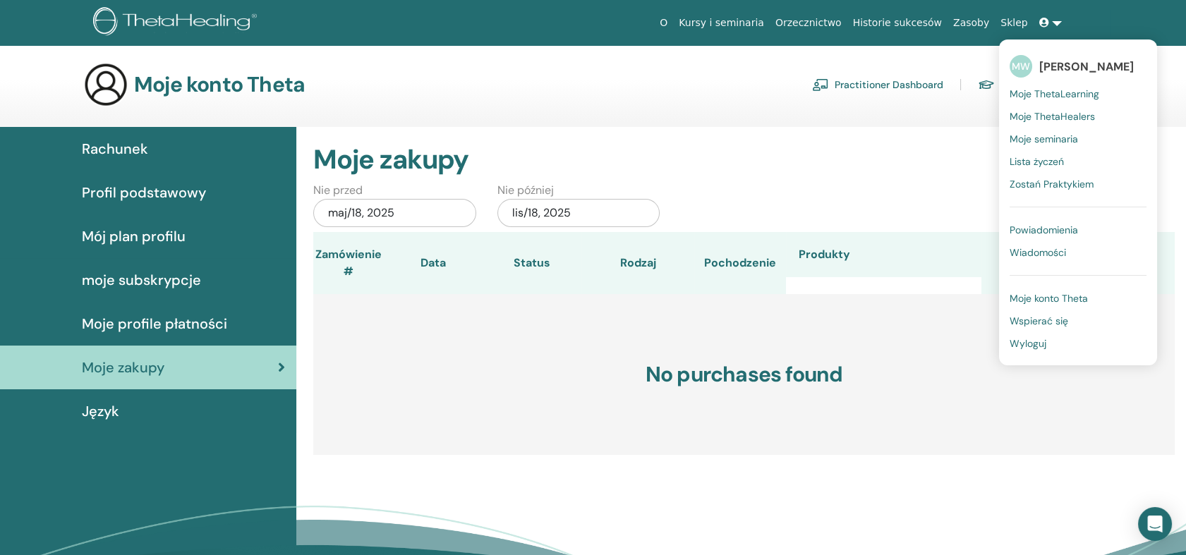
click at [1041, 346] on span "Wyloguj" at bounding box center [1028, 343] width 37 height 13
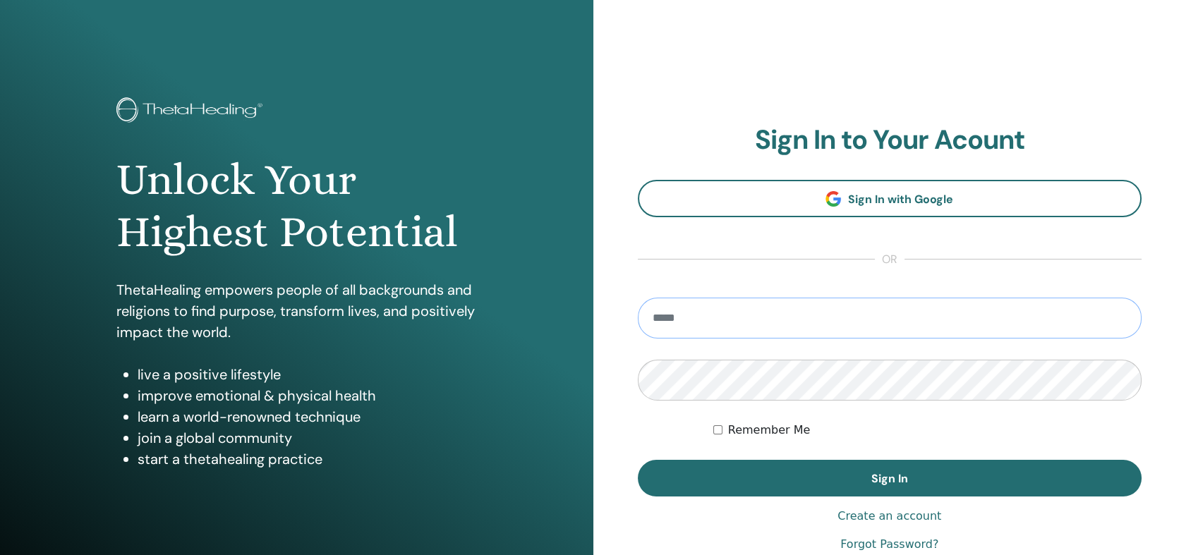
click at [700, 321] on input "email" at bounding box center [890, 318] width 505 height 41
type input "**********"
click at [638, 460] on button "Sign In" at bounding box center [890, 478] width 505 height 37
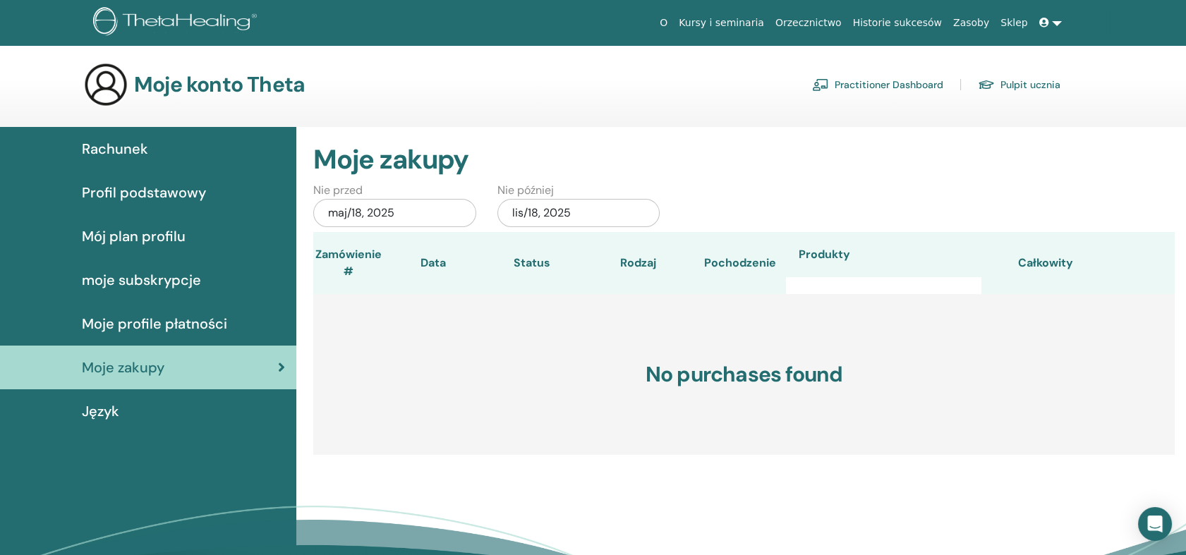
click at [756, 20] on link "Kursy i seminaria" at bounding box center [721, 23] width 97 height 26
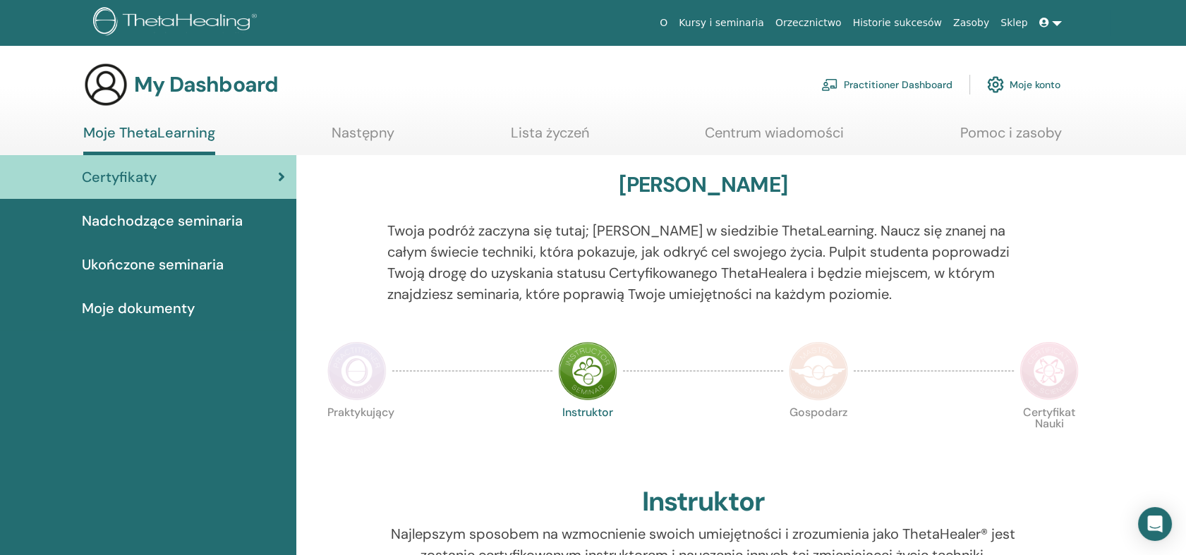
click at [213, 220] on span "Nadchodzące seminaria" at bounding box center [162, 220] width 161 height 21
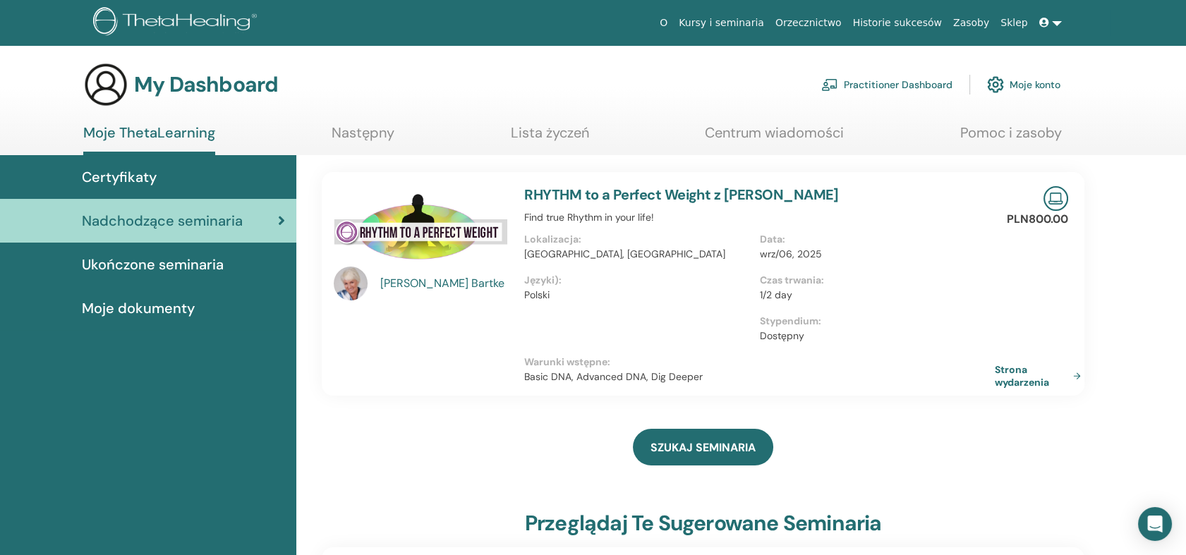
click at [158, 255] on span "Ukończone seminaria" at bounding box center [153, 264] width 142 height 21
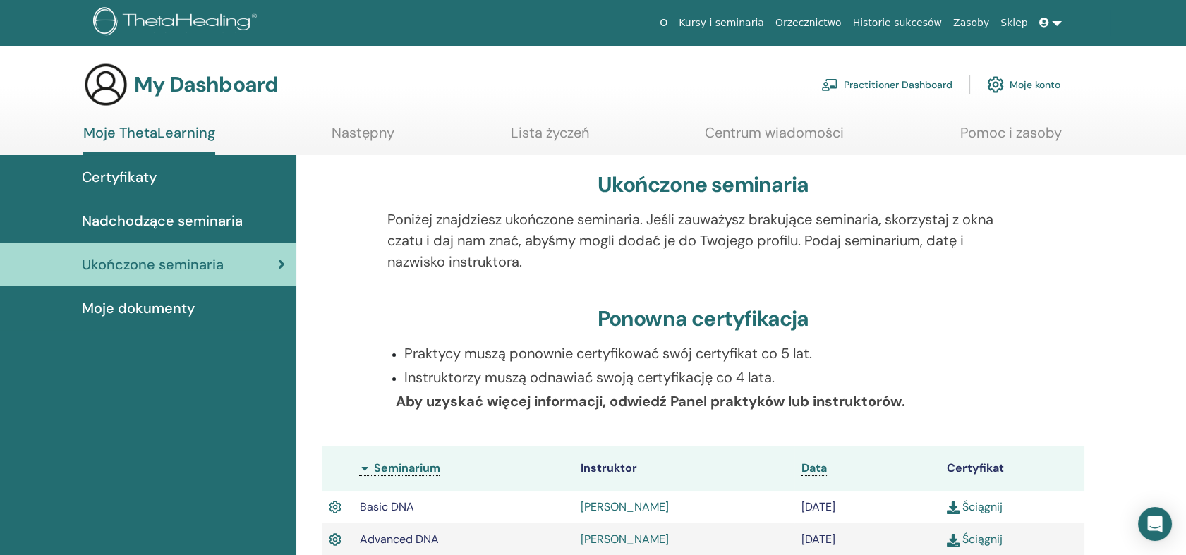
click at [133, 176] on span "Certyfikaty" at bounding box center [119, 177] width 75 height 21
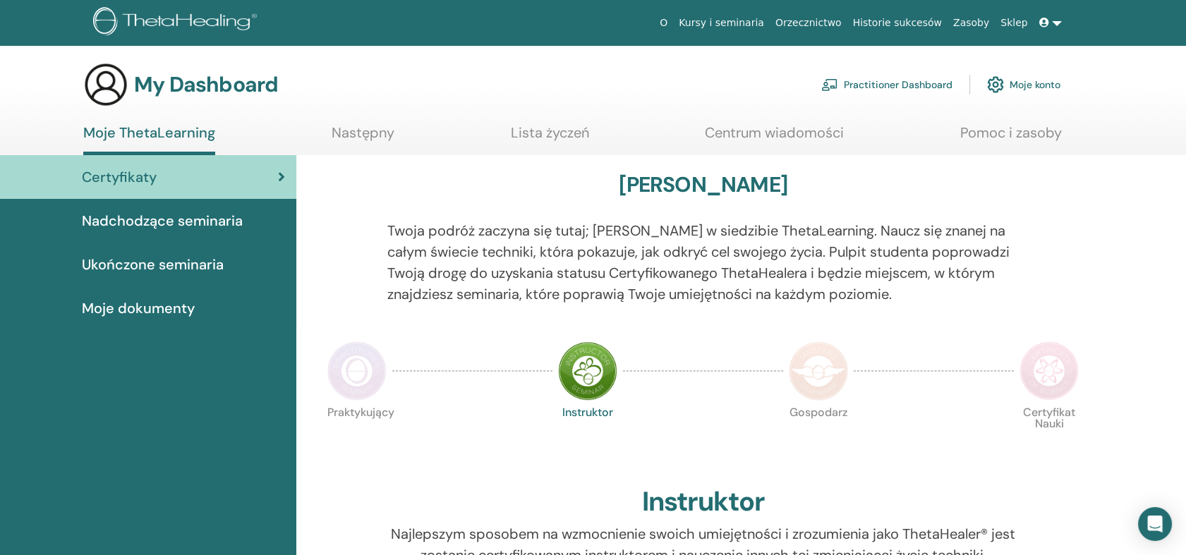
click at [344, 373] on img at bounding box center [356, 371] width 59 height 59
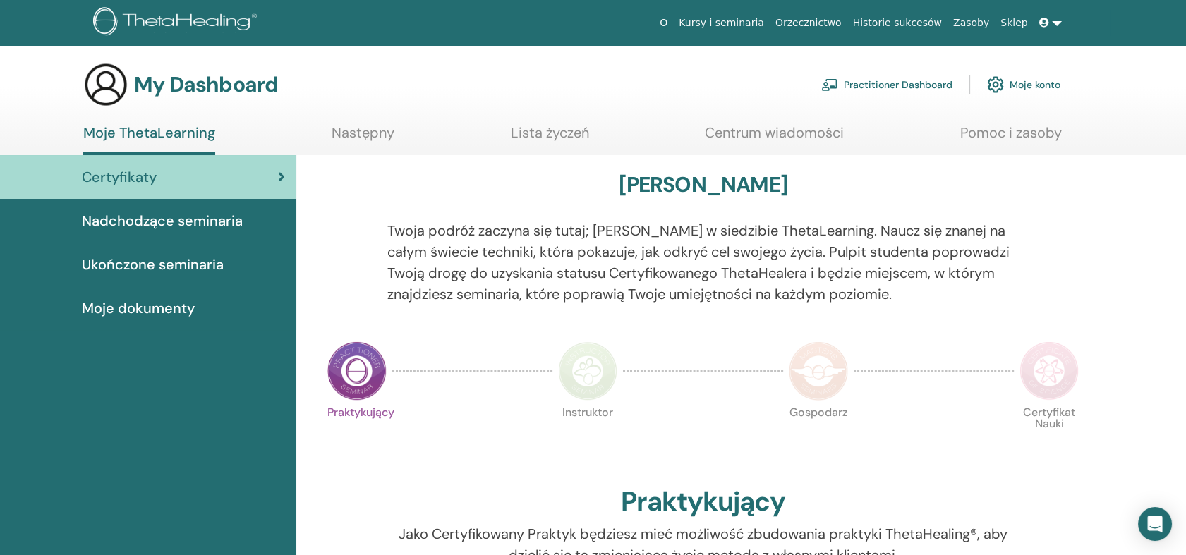
click at [523, 125] on link "Lista życzeń" at bounding box center [550, 138] width 78 height 28
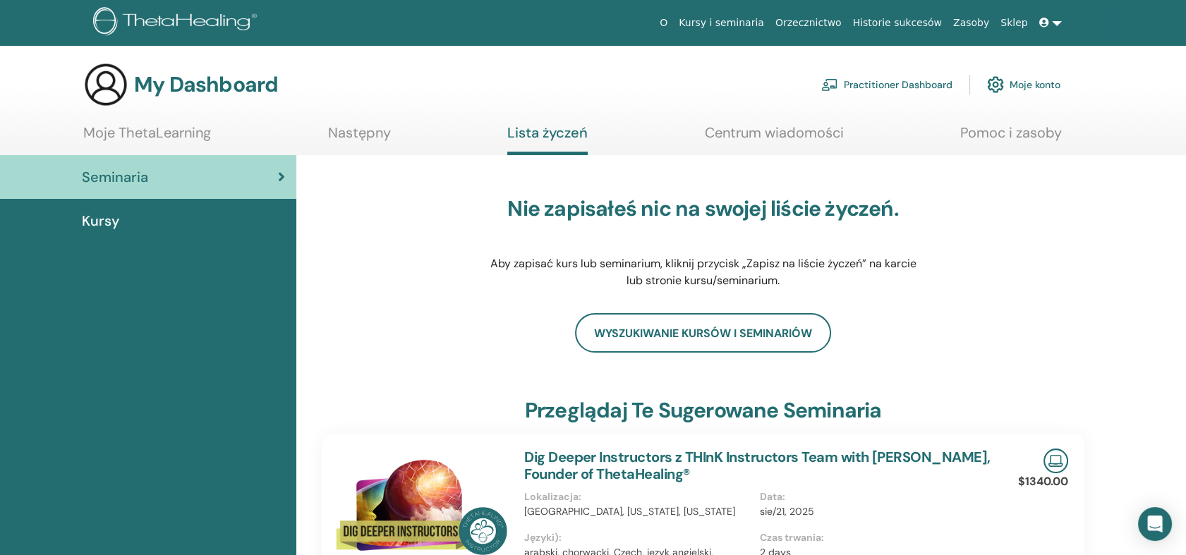
click at [749, 147] on link "Centrum wiadomości" at bounding box center [774, 138] width 139 height 28
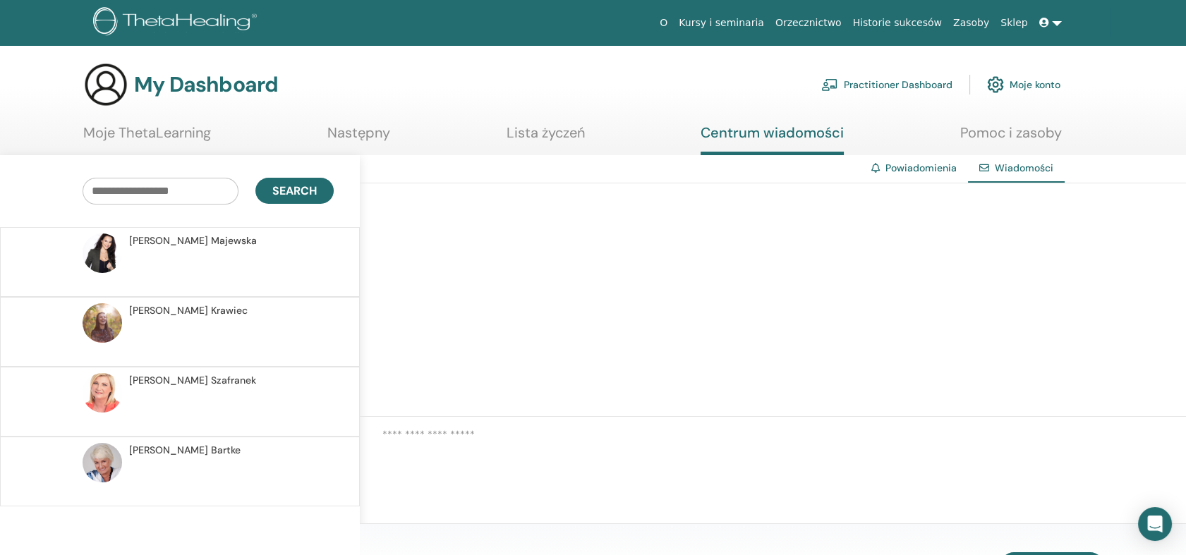
click at [1005, 133] on link "Pomoc i zasoby" at bounding box center [1011, 138] width 102 height 28
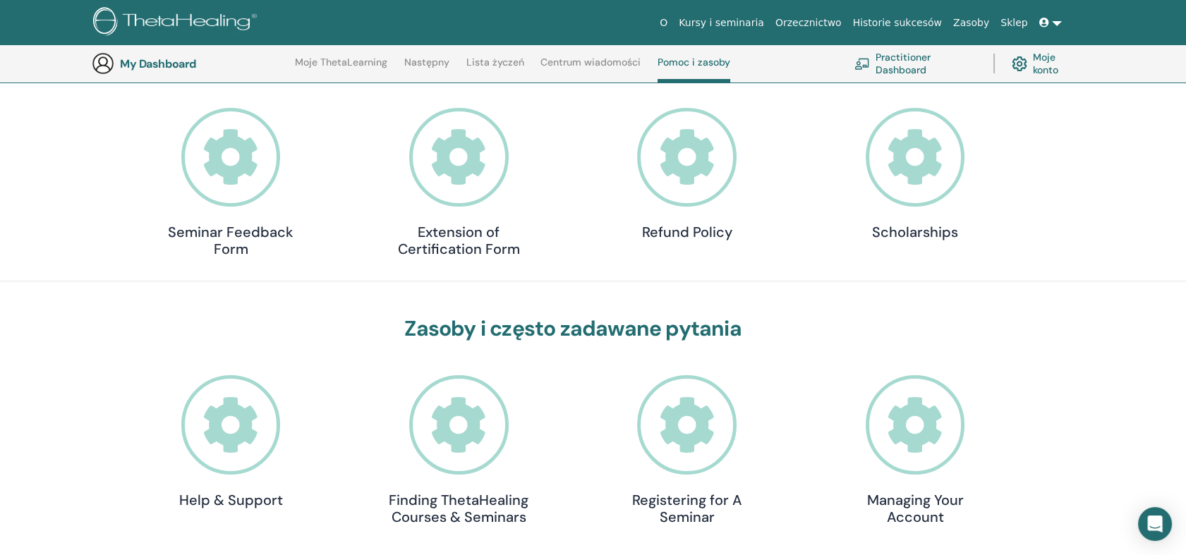
scroll to position [193, 0]
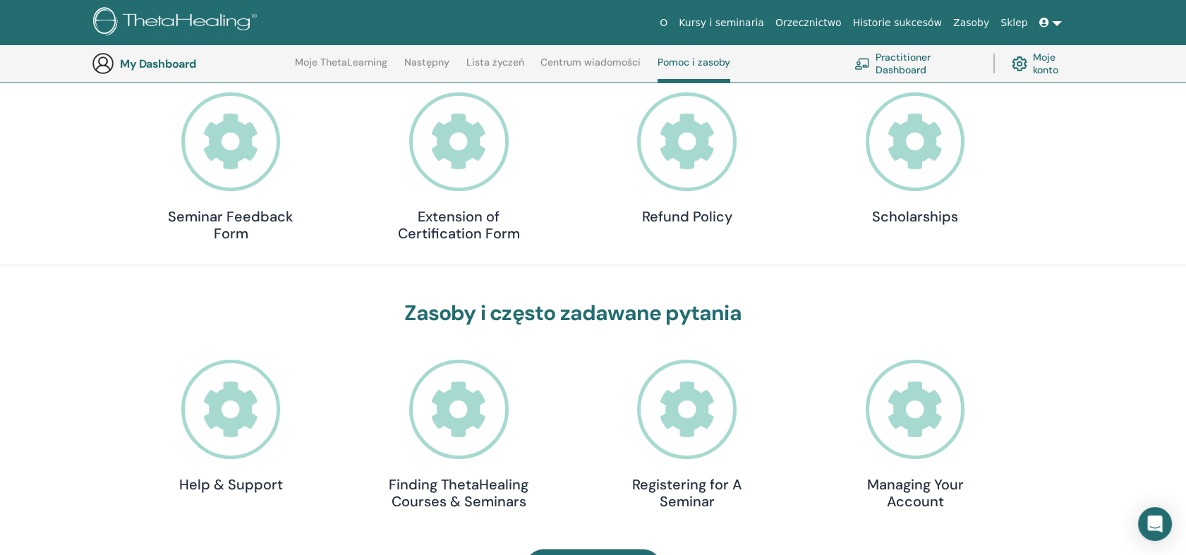
click at [239, 140] on icon at bounding box center [231, 142] width 100 height 100
